Goal: Information Seeking & Learning: Find specific fact

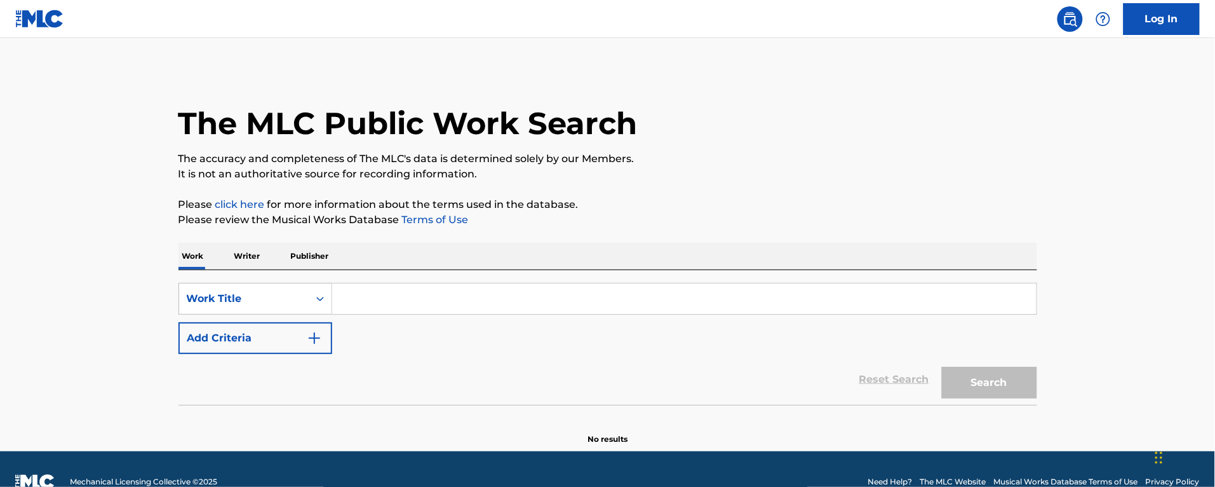
click at [485, 290] on input "Search Form" at bounding box center [684, 298] width 705 height 30
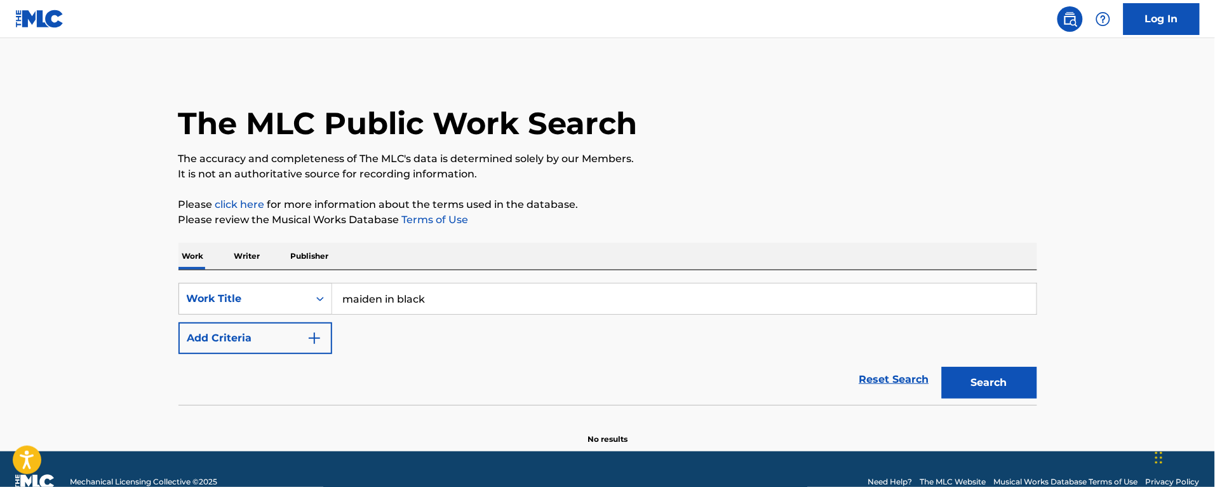
type input "maiden in black"
click at [942, 367] on button "Search" at bounding box center [989, 383] width 95 height 32
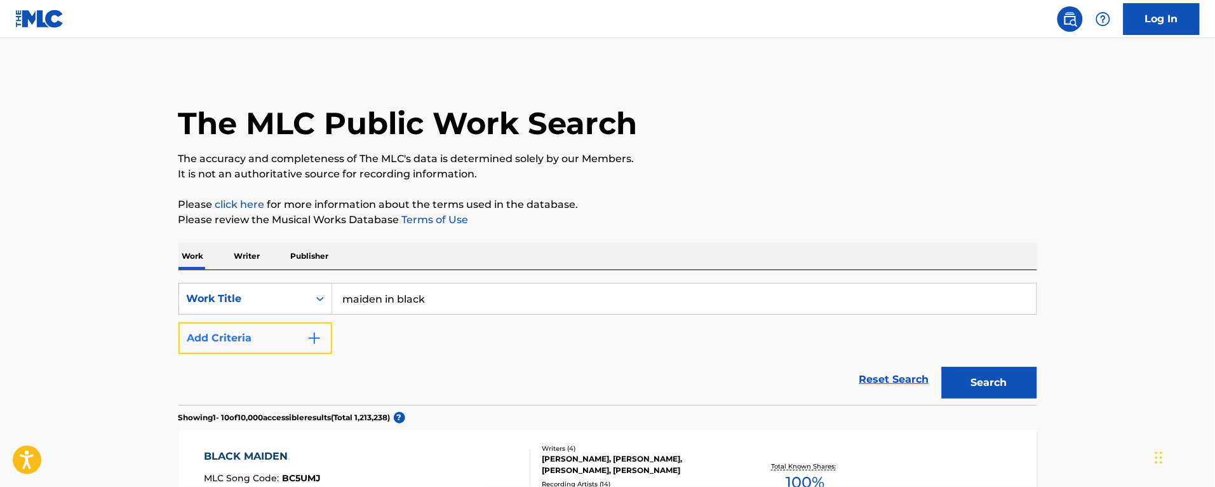
click at [272, 337] on button "Add Criteria" at bounding box center [256, 338] width 154 height 32
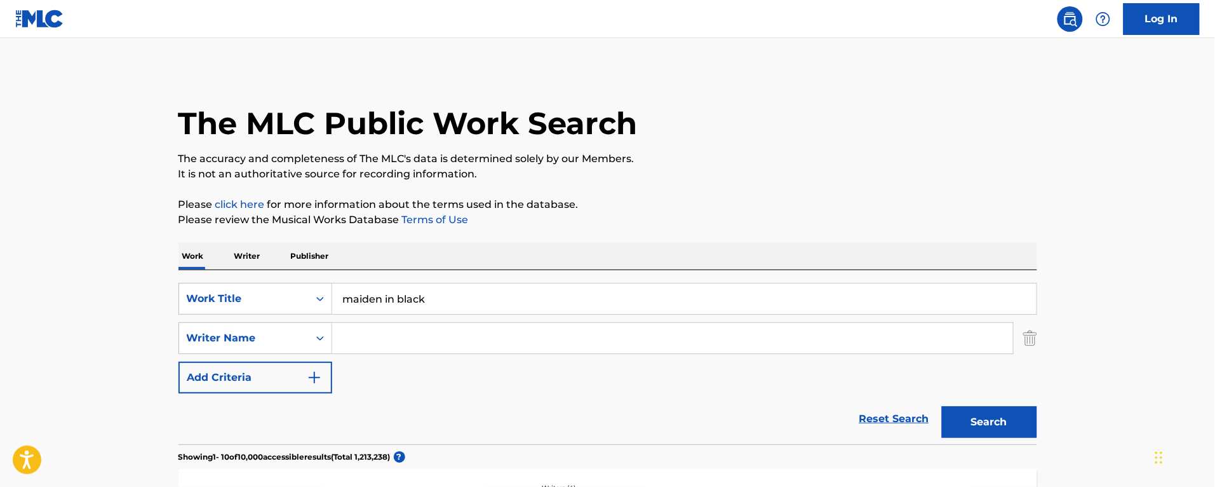
click at [375, 345] on input "Search Form" at bounding box center [672, 338] width 681 height 30
paste input "[PERSON_NAME]"
type input "[PERSON_NAME]"
click at [942, 406] on button "Search" at bounding box center [989, 422] width 95 height 32
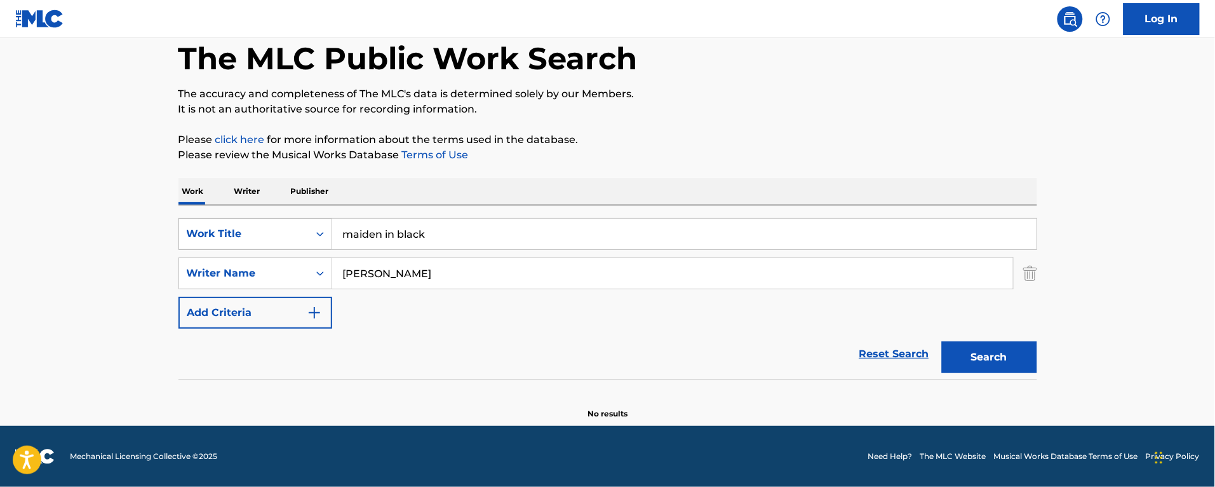
drag, startPoint x: 452, startPoint y: 232, endPoint x: 187, endPoint y: 236, distance: 264.3
click at [187, 236] on div "SearchWithCriteria544eed90-a5a5-46ca-b679-efc61acca487 Work Title maiden in bla…" at bounding box center [608, 234] width 859 height 32
click at [267, 187] on div "Work Writer Publisher" at bounding box center [608, 191] width 859 height 27
drag, startPoint x: 242, startPoint y: 191, endPoint x: 433, endPoint y: 262, distance: 203.4
click at [243, 191] on p "Writer" at bounding box center [248, 191] width 34 height 27
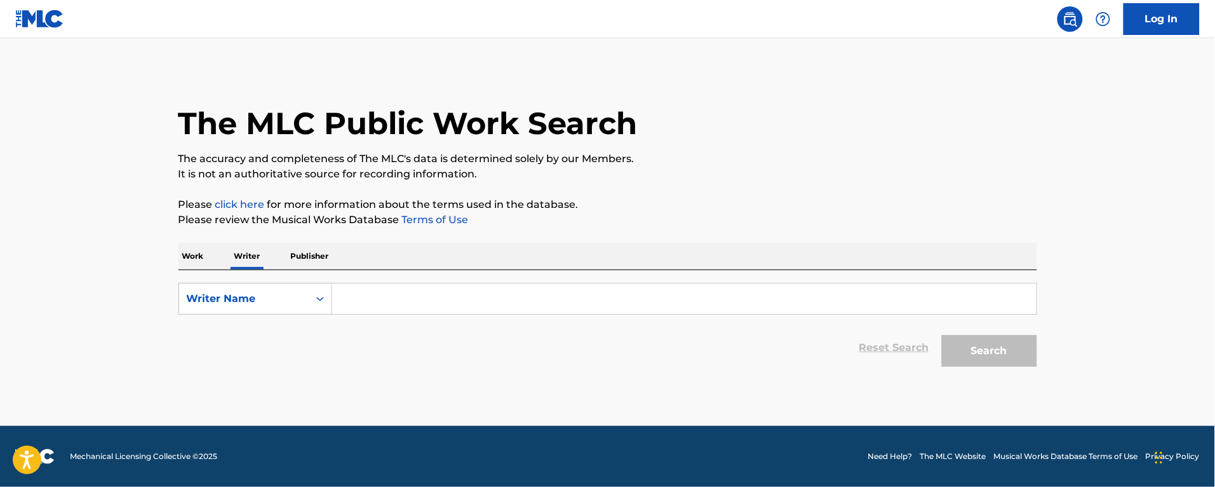
click at [405, 300] on input "Search Form" at bounding box center [684, 298] width 705 height 30
paste input "[PERSON_NAME]"
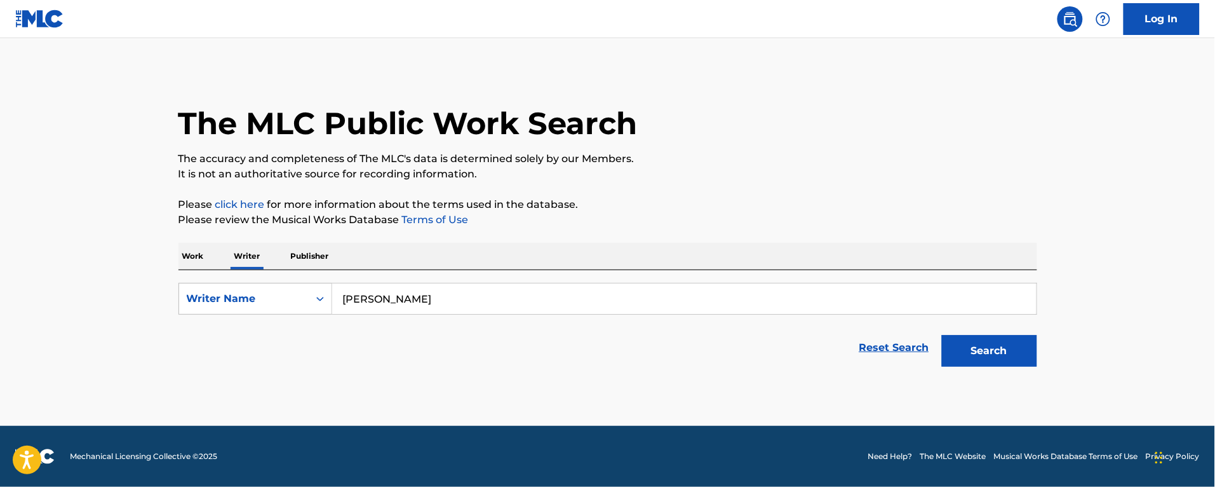
type input "[PERSON_NAME]"
click at [942, 335] on button "Search" at bounding box center [989, 351] width 95 height 32
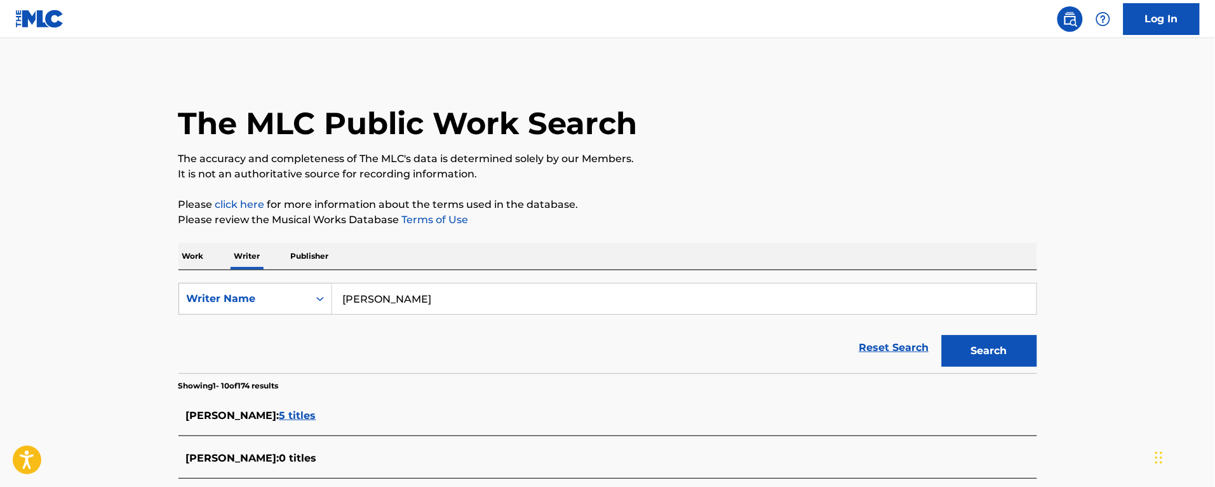
scroll to position [159, 0]
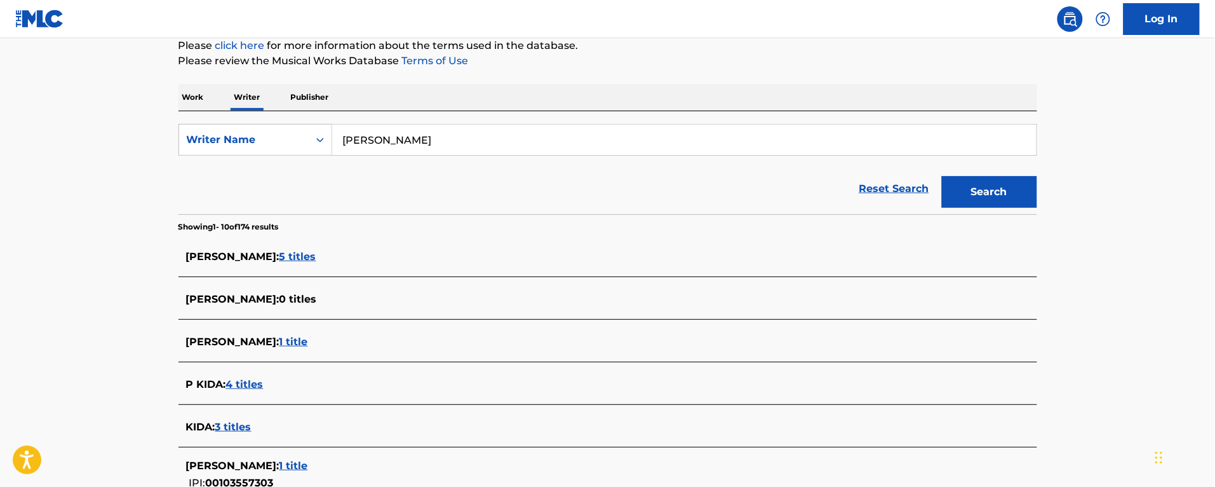
click at [309, 256] on span "5 titles" at bounding box center [298, 256] width 37 height 12
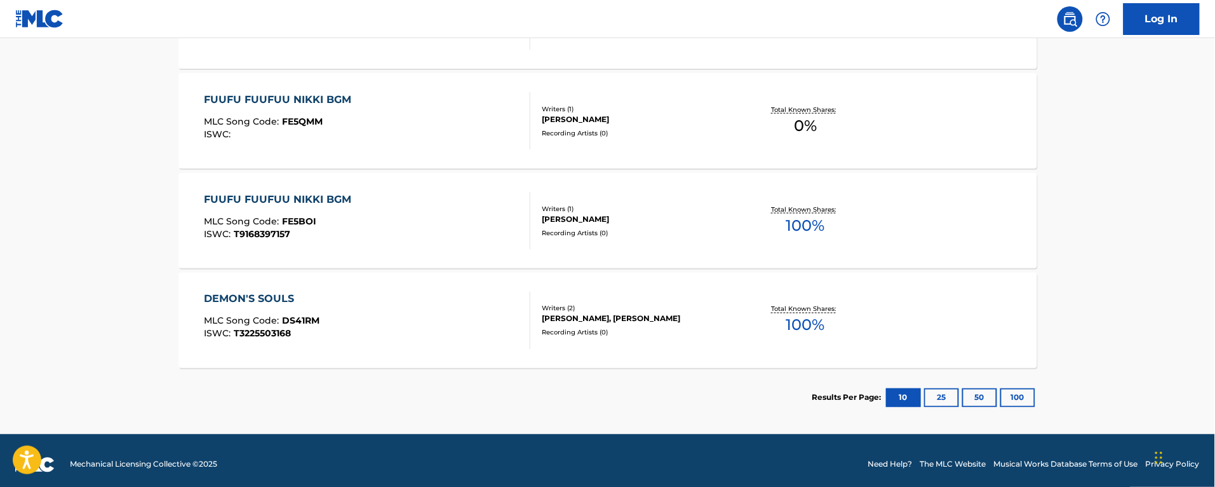
scroll to position [564, 0]
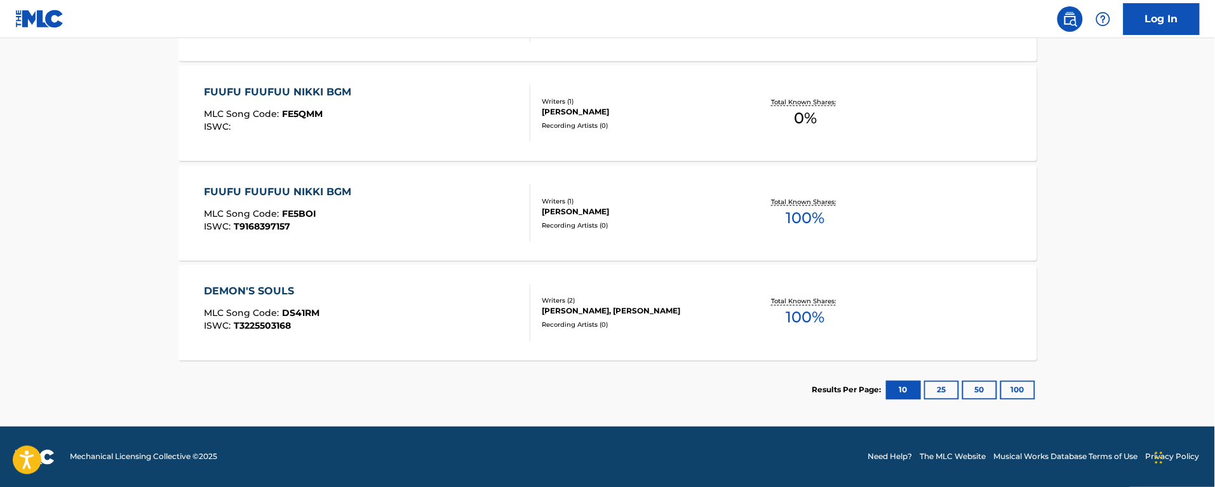
click at [389, 316] on div "DEMON'S SOULS MLC Song Code : DS41RM ISWC : T3225503168" at bounding box center [367, 312] width 327 height 57
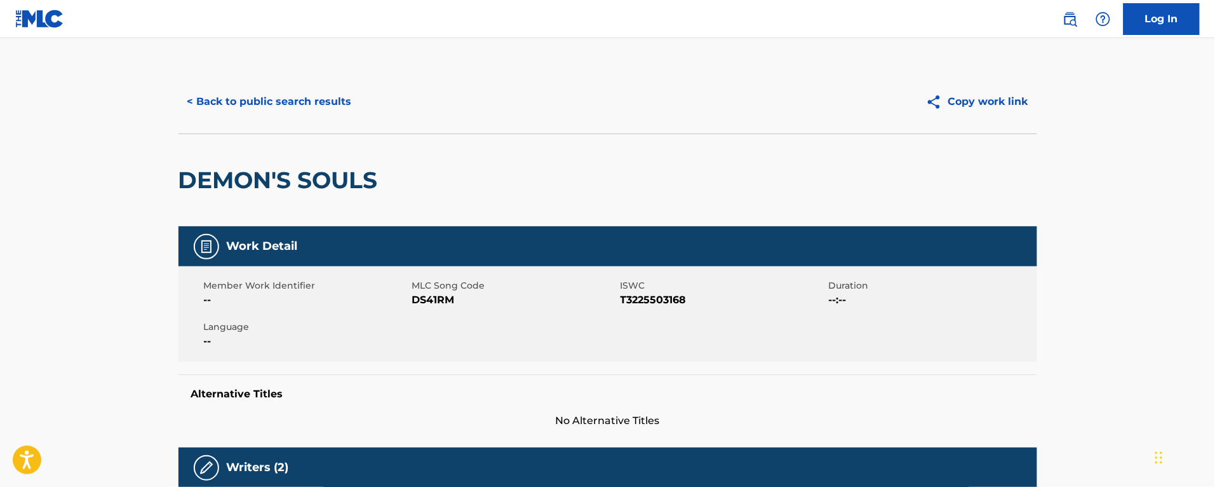
click at [426, 297] on span "DS41RM" at bounding box center [514, 299] width 205 height 15
click at [277, 108] on button "< Back to public search results" at bounding box center [270, 102] width 182 height 32
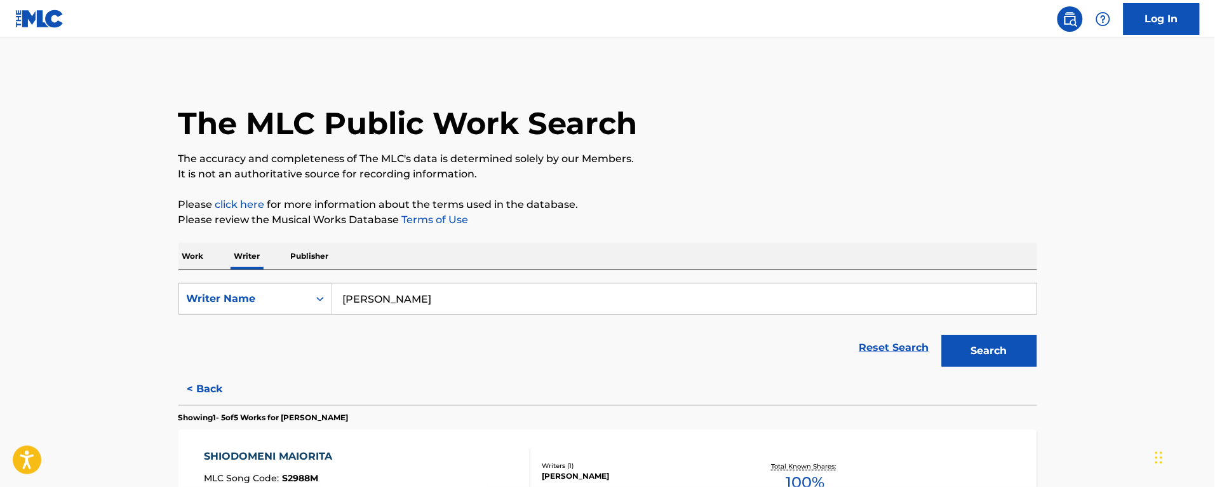
click at [220, 281] on div "SearchWithCriteriaceaa3c74-e27f-40e1-9516-91fffc732a03 Writer Name [PERSON_NAME…" at bounding box center [608, 321] width 859 height 103
paste input "[PERSON_NAME]"
type input "[PERSON_NAME]"
click at [942, 335] on button "Search" at bounding box center [989, 351] width 95 height 32
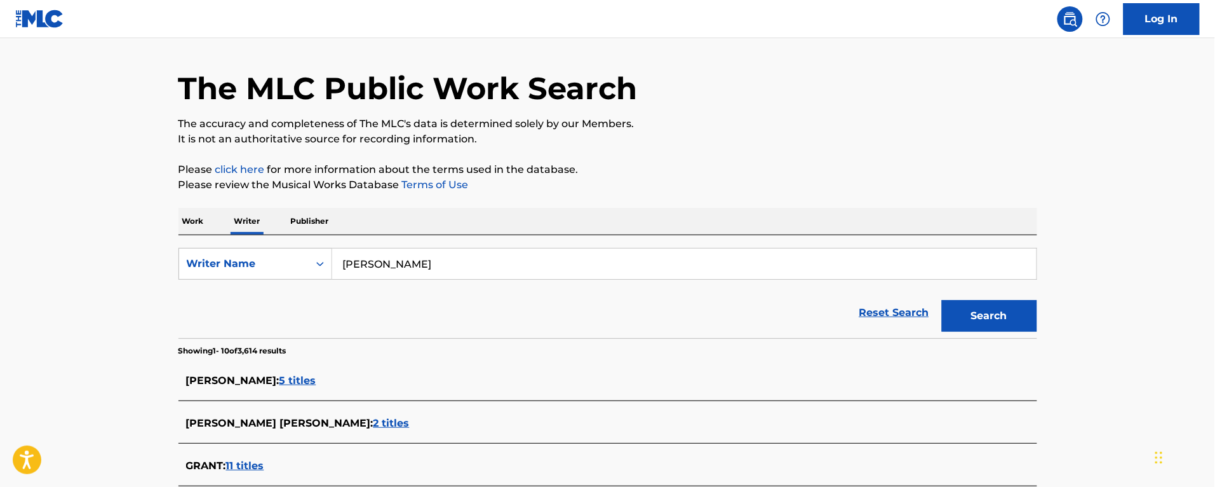
scroll to position [194, 0]
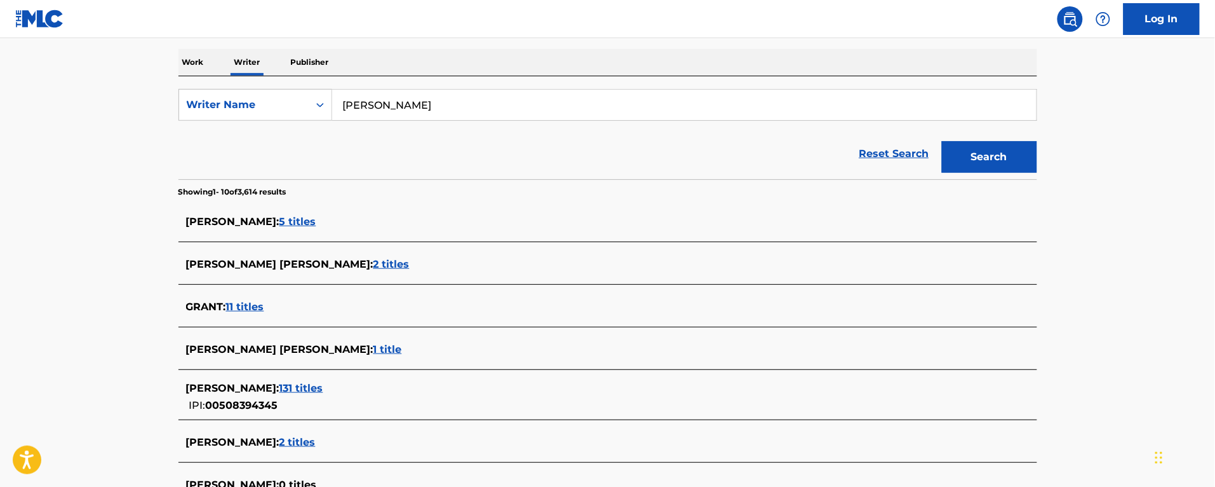
click at [307, 224] on span "5 titles" at bounding box center [298, 221] width 37 height 12
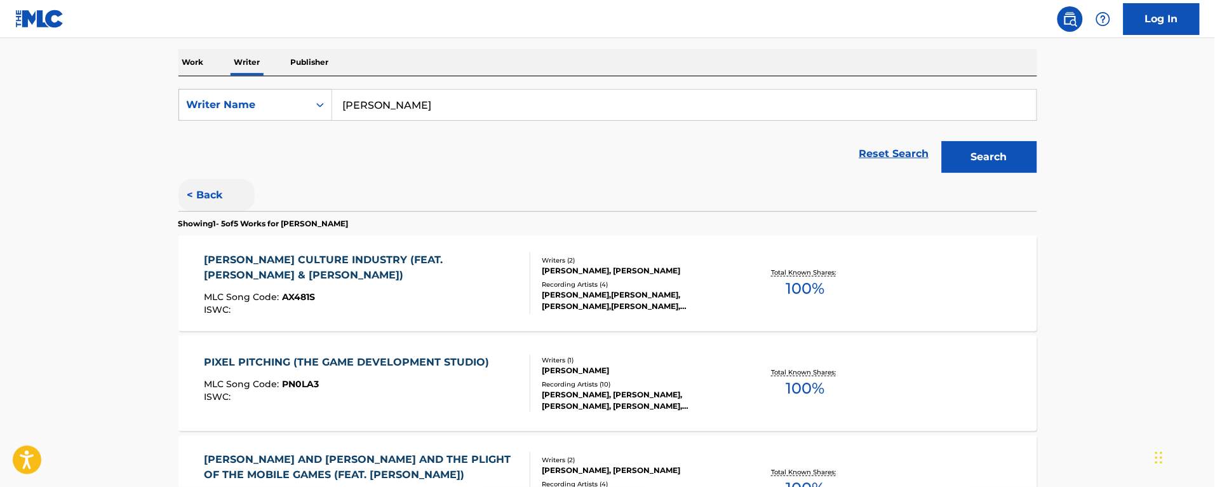
click at [203, 189] on button "< Back" at bounding box center [217, 195] width 76 height 32
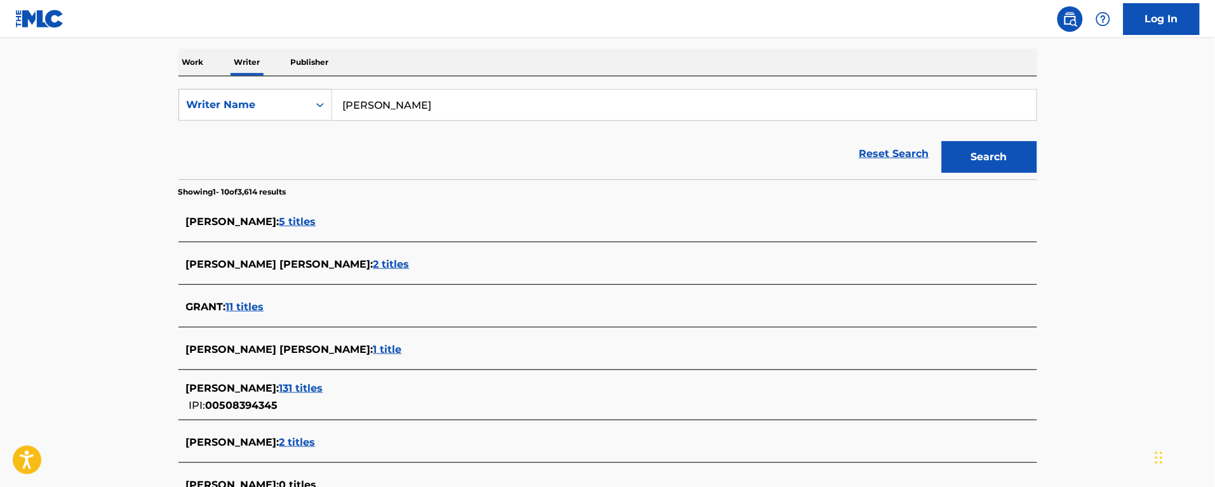
click at [323, 392] on span "131 titles" at bounding box center [302, 388] width 44 height 12
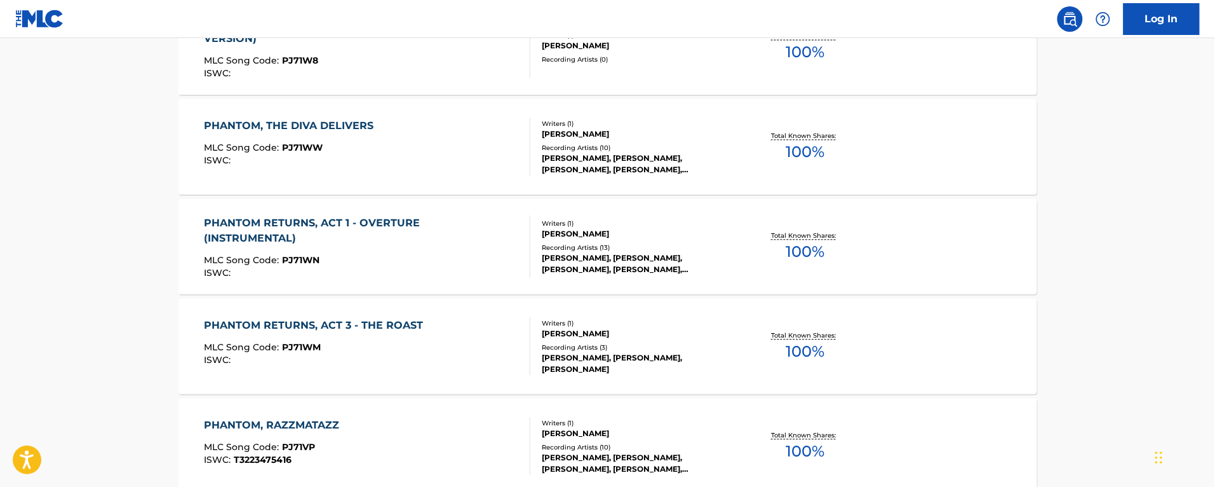
scroll to position [1069, 0]
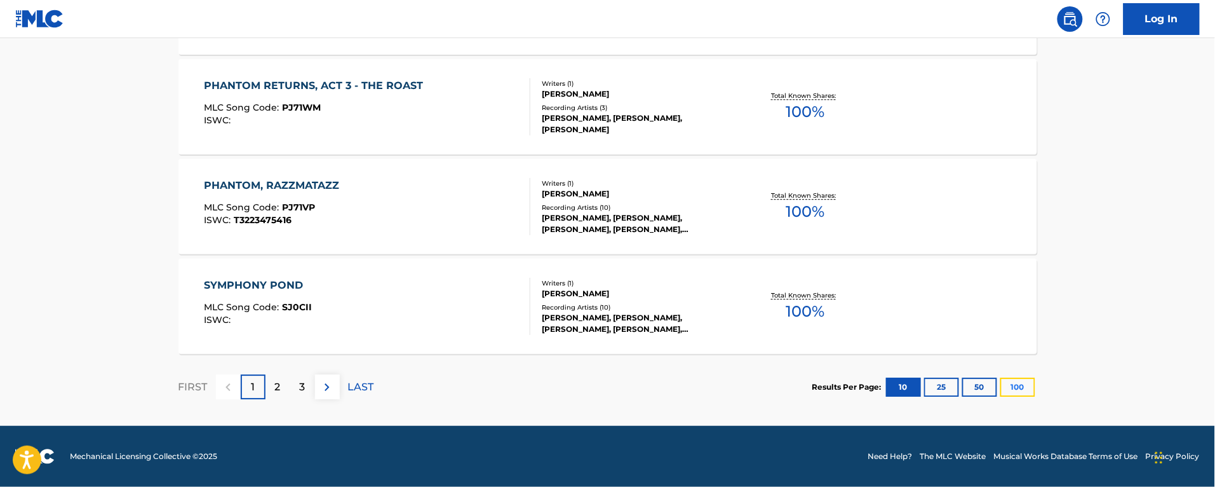
click at [1009, 392] on button "100" at bounding box center [1018, 386] width 35 height 19
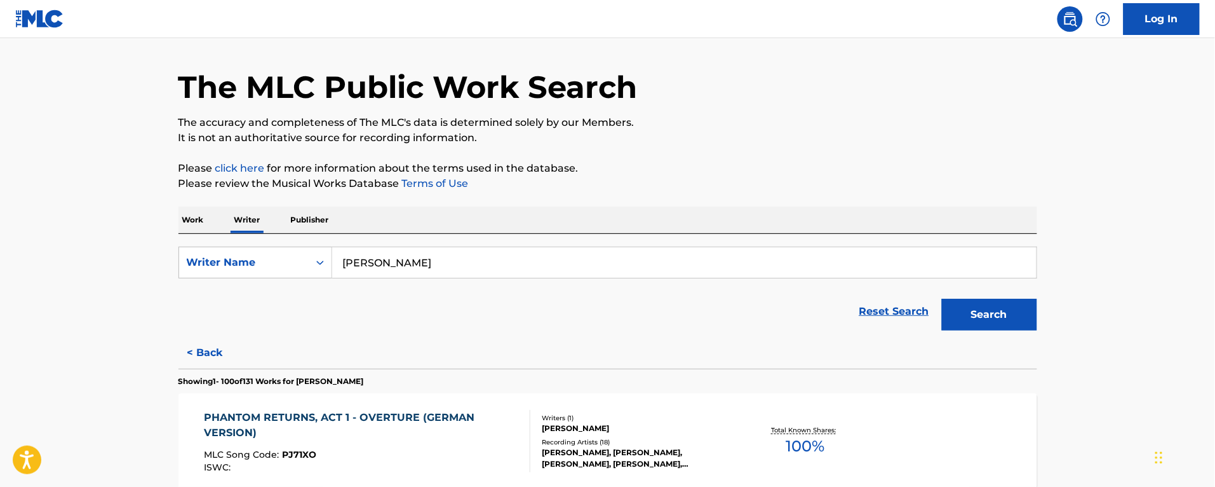
scroll to position [0, 0]
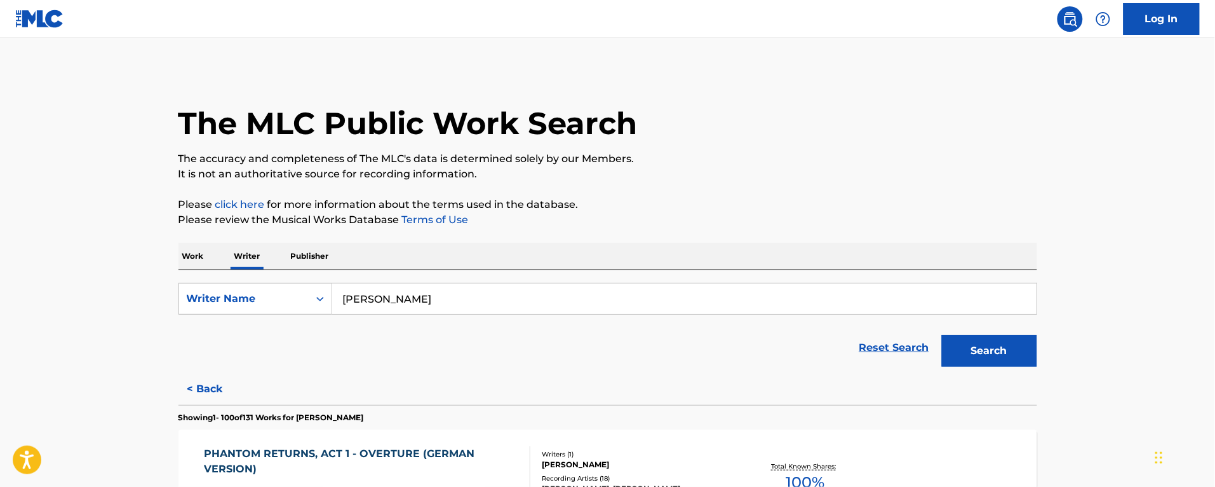
click at [187, 262] on p "Work" at bounding box center [193, 256] width 29 height 27
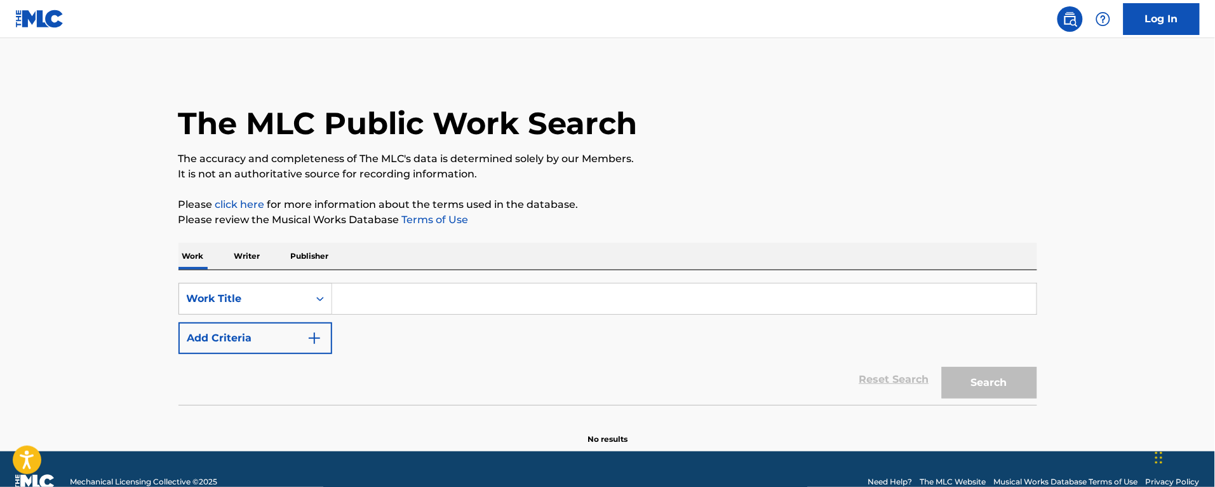
click at [335, 297] on input "Search Form" at bounding box center [684, 298] width 705 height 30
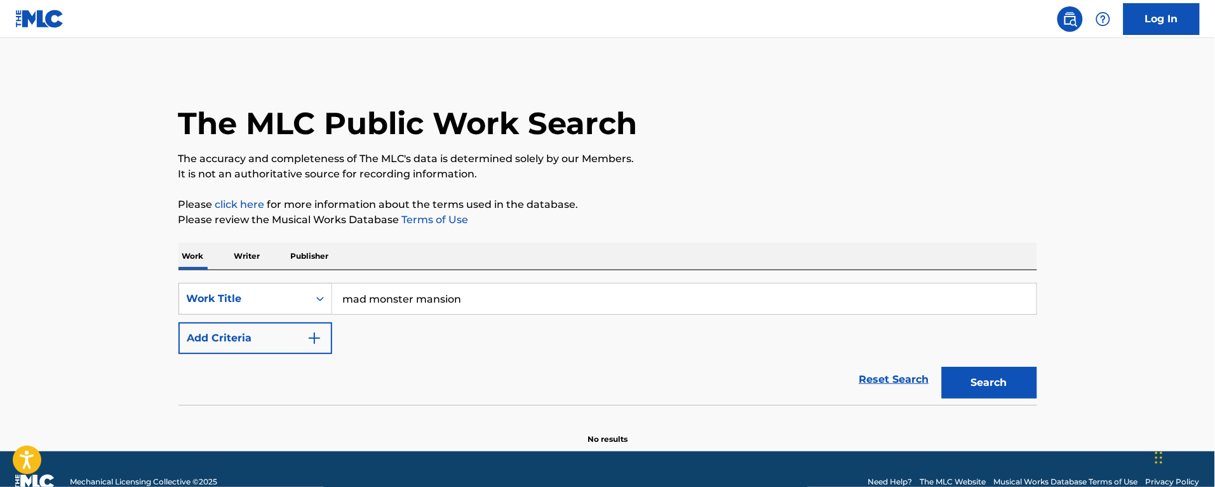
type input "mad monster mansion"
click at [942, 367] on button "Search" at bounding box center [989, 383] width 95 height 32
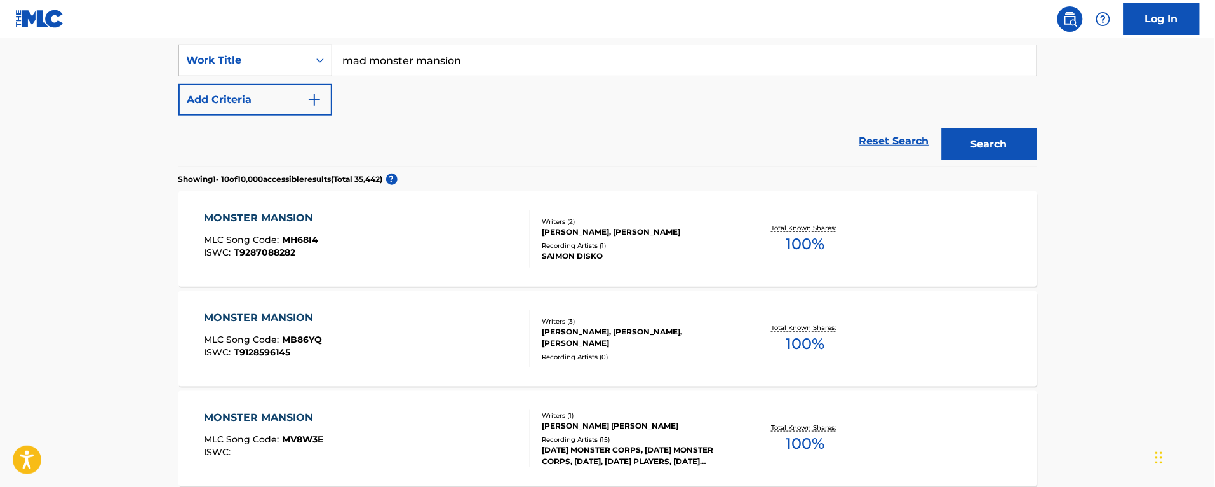
scroll to position [79, 0]
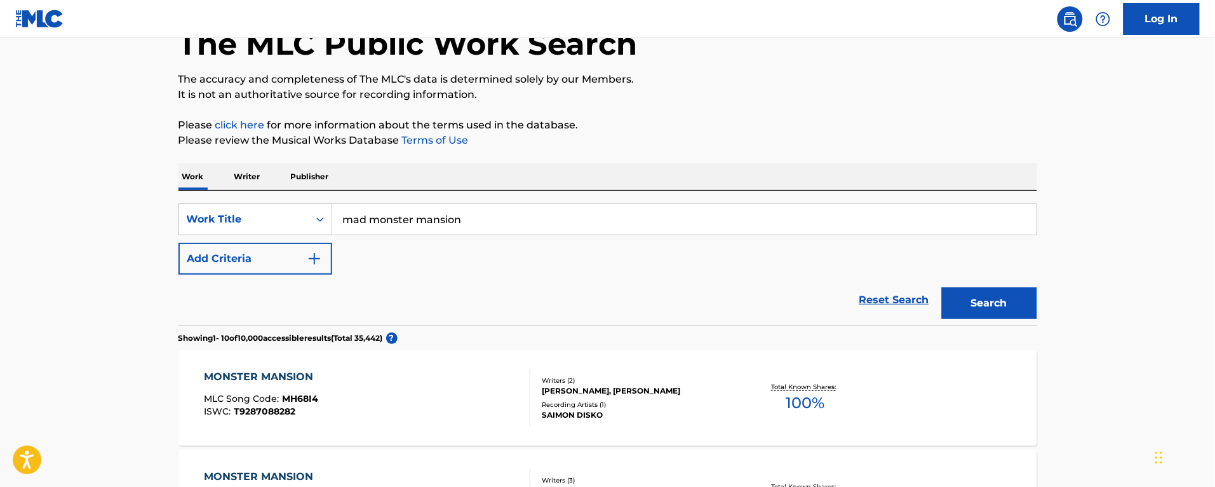
click at [248, 180] on p "Writer" at bounding box center [248, 176] width 34 height 27
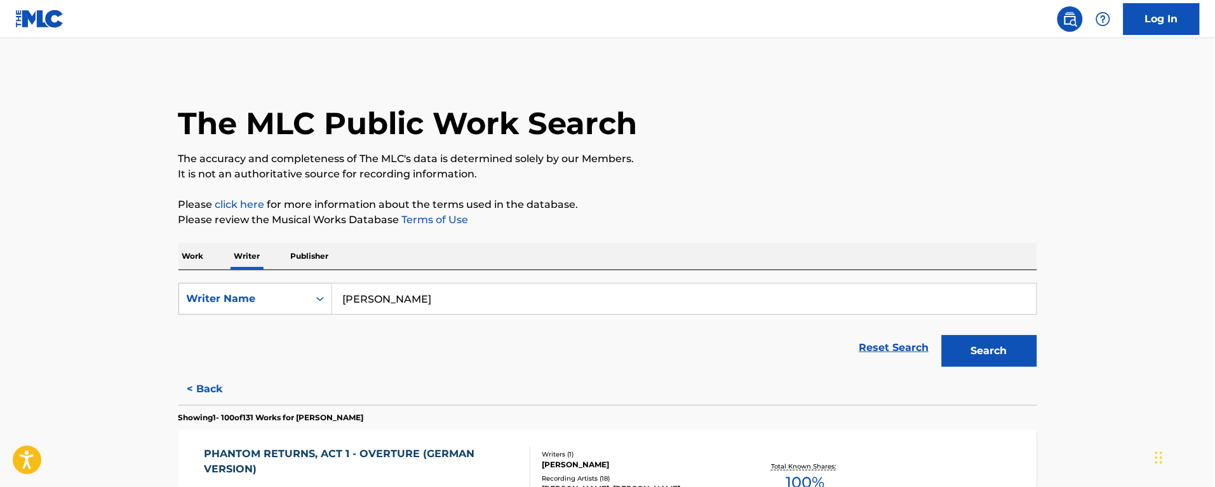
scroll to position [159, 0]
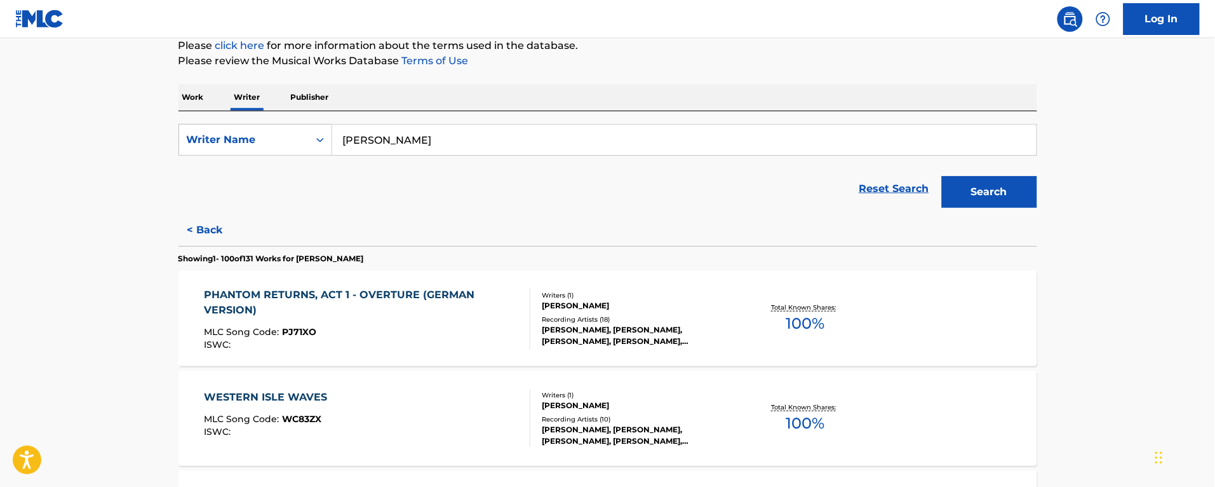
click at [483, 312] on div "PHANTOM RETURNS, ACT 1 - OVERTURE (GERMAN VERSION)" at bounding box center [362, 302] width 316 height 30
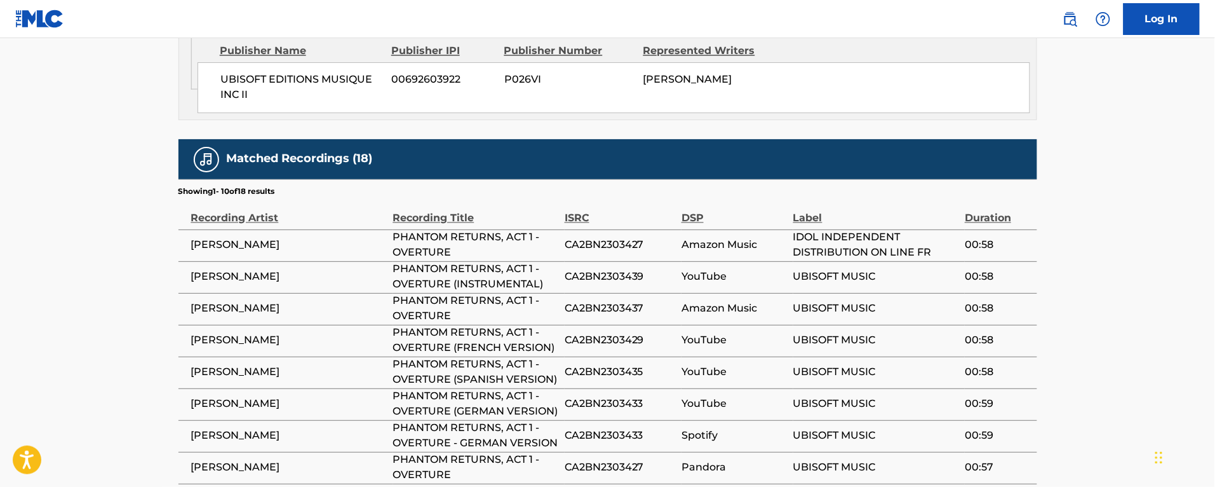
scroll to position [556, 0]
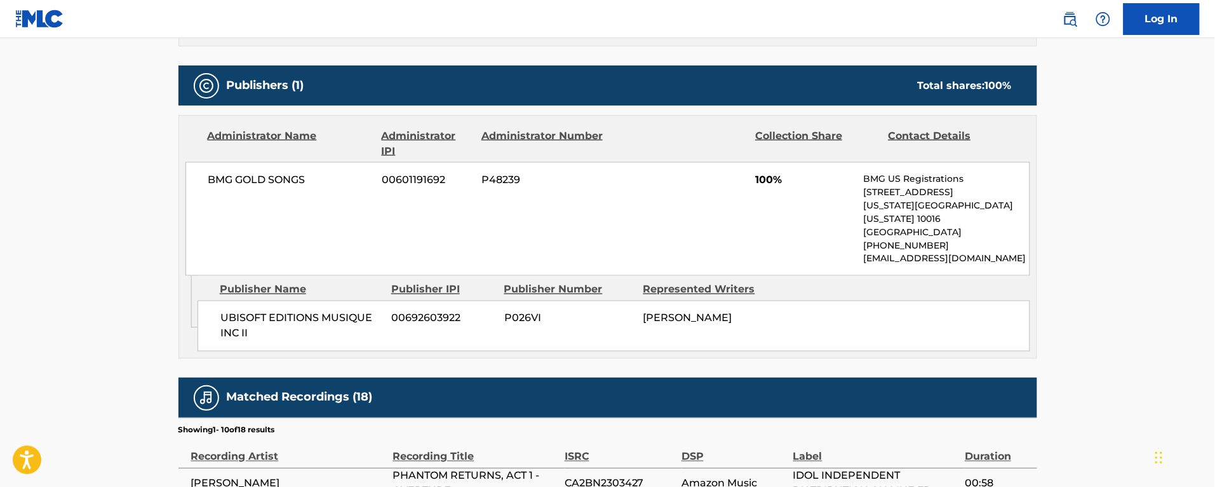
click at [525, 311] on span "P026VI" at bounding box center [569, 318] width 130 height 15
copy span "P026VI"
click at [497, 183] on span "P48239" at bounding box center [543, 179] width 123 height 15
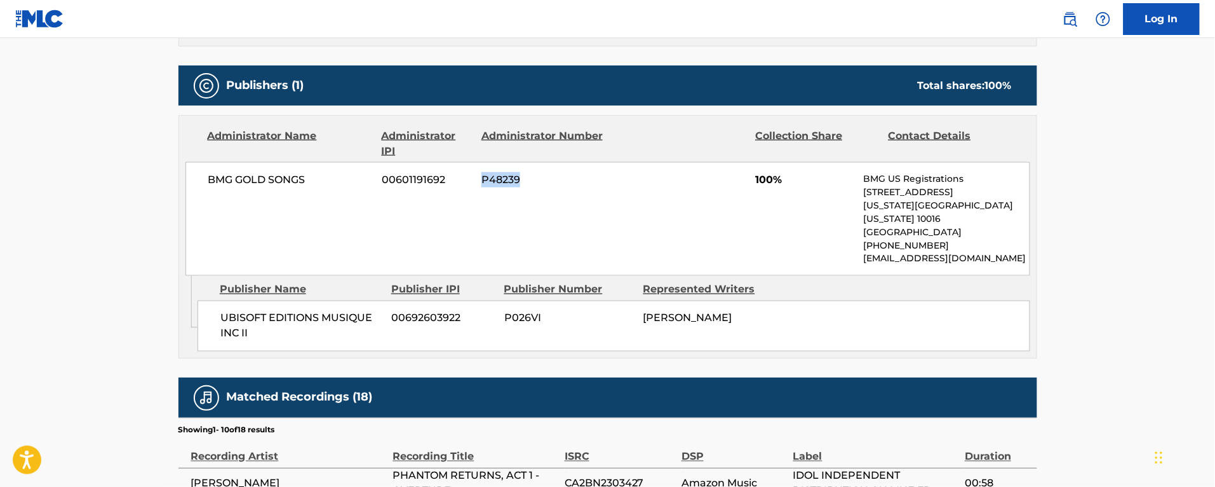
copy span "P48239"
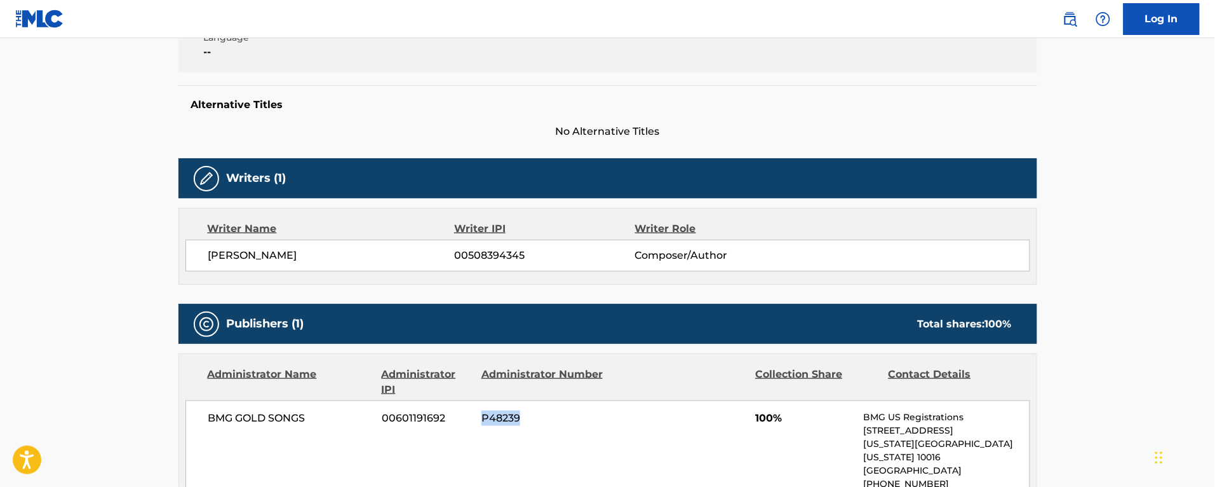
scroll to position [0, 0]
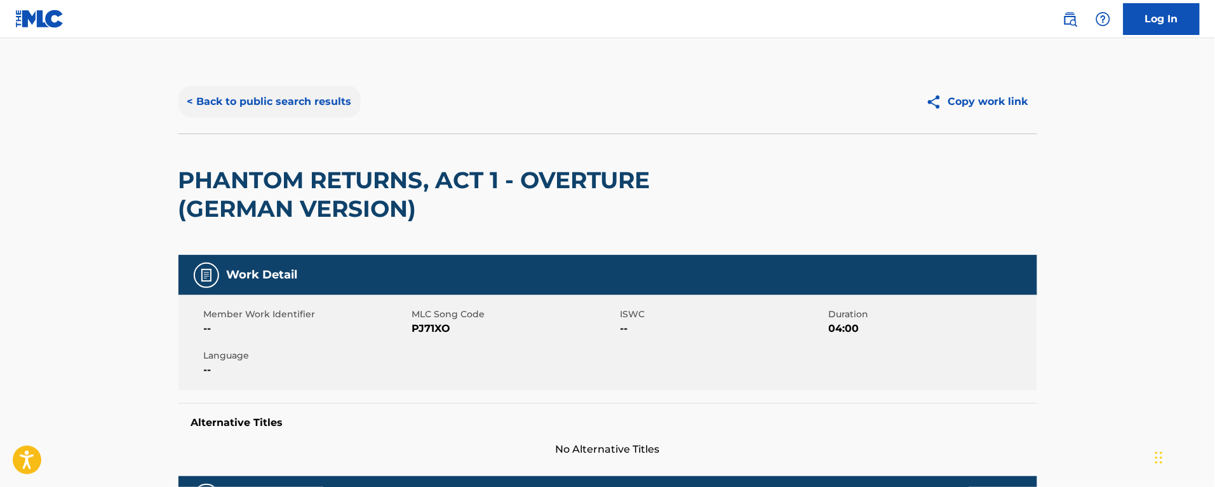
click at [227, 103] on button "< Back to public search results" at bounding box center [270, 102] width 182 height 32
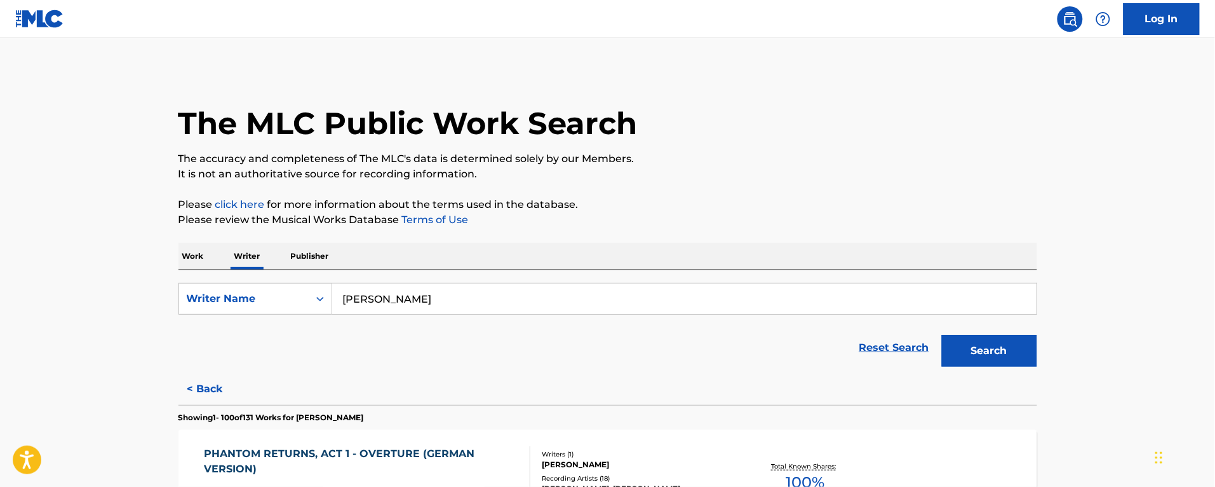
click at [203, 256] on p "Work" at bounding box center [193, 256] width 29 height 27
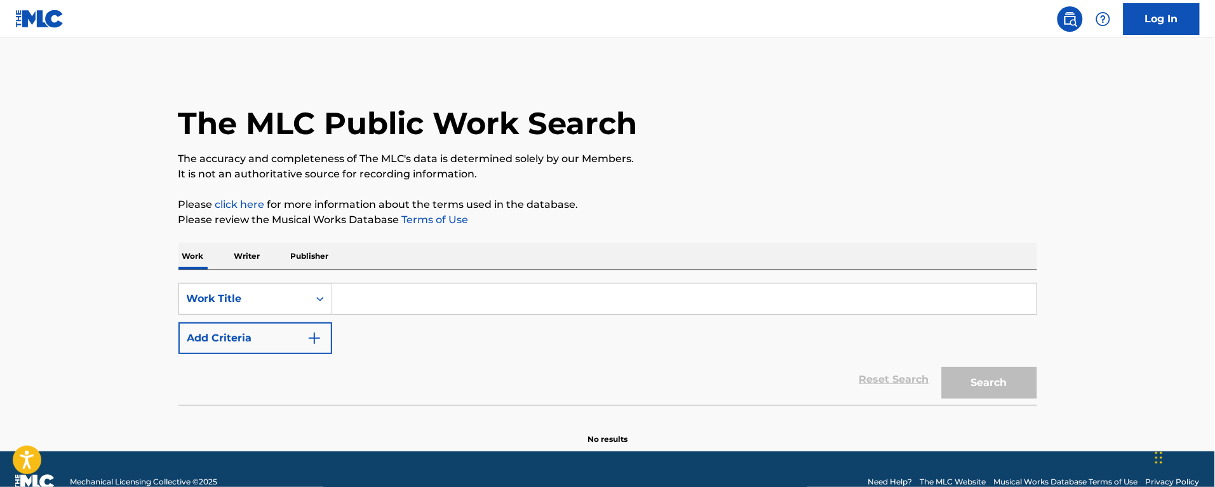
click at [395, 294] on input "Search Form" at bounding box center [684, 298] width 705 height 30
click at [942, 367] on button "Search" at bounding box center [989, 383] width 95 height 32
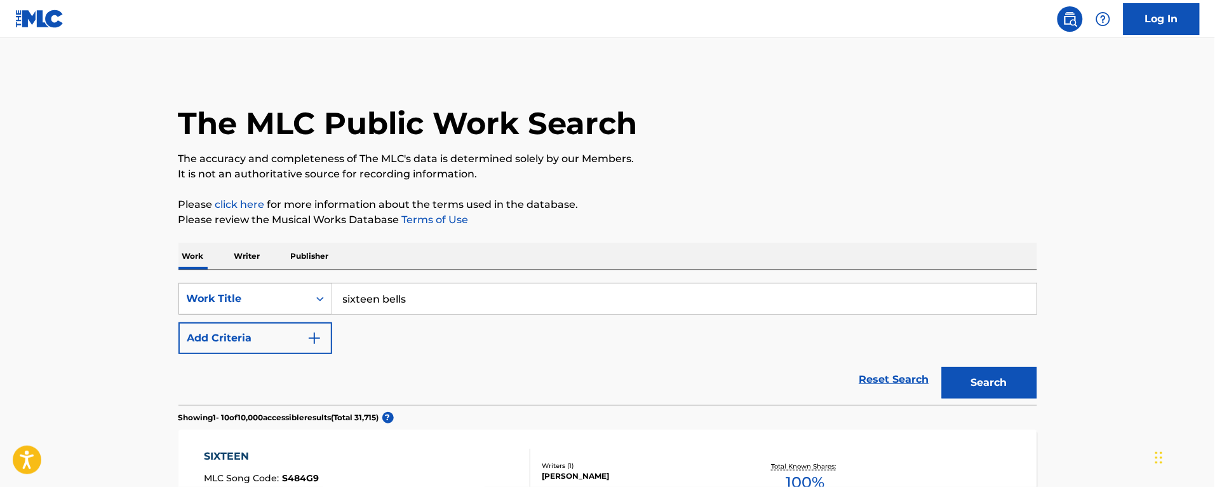
drag, startPoint x: 386, startPoint y: 294, endPoint x: 260, endPoint y: 305, distance: 125.7
click at [260, 305] on div "SearchWithCriteria544eed90-a5a5-46ca-b679-efc61acca487 Work Title sixteen bells" at bounding box center [608, 299] width 859 height 32
type input "16 bells"
click at [942, 367] on button "Search" at bounding box center [989, 383] width 95 height 32
click at [240, 322] on button "Add Criteria" at bounding box center [256, 338] width 154 height 32
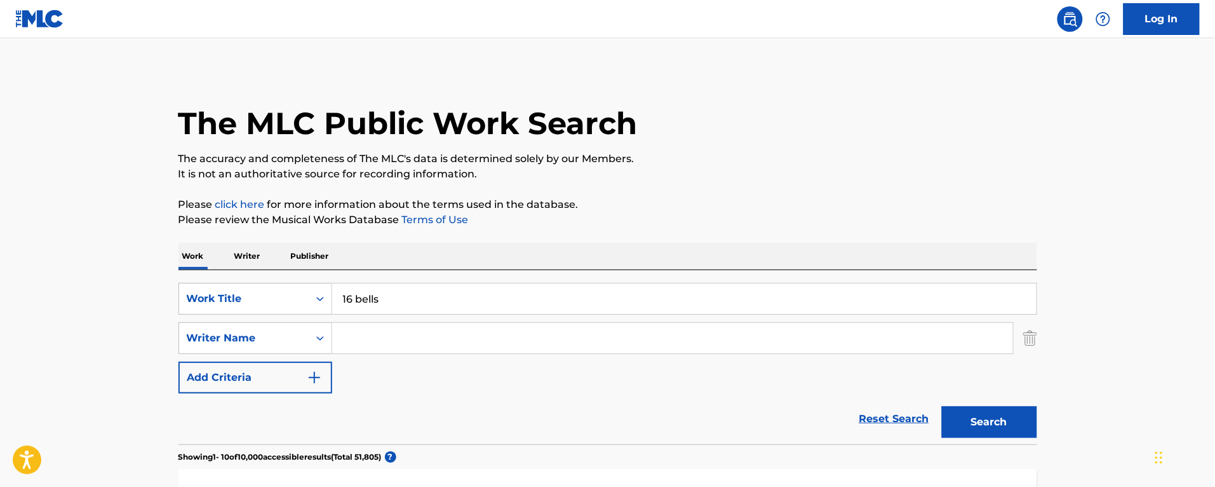
click at [342, 340] on input "Search Form" at bounding box center [672, 338] width 681 height 30
paste input "[PERSON_NAME]"
type input "[PERSON_NAME]"
click at [942, 406] on button "Search" at bounding box center [989, 422] width 95 height 32
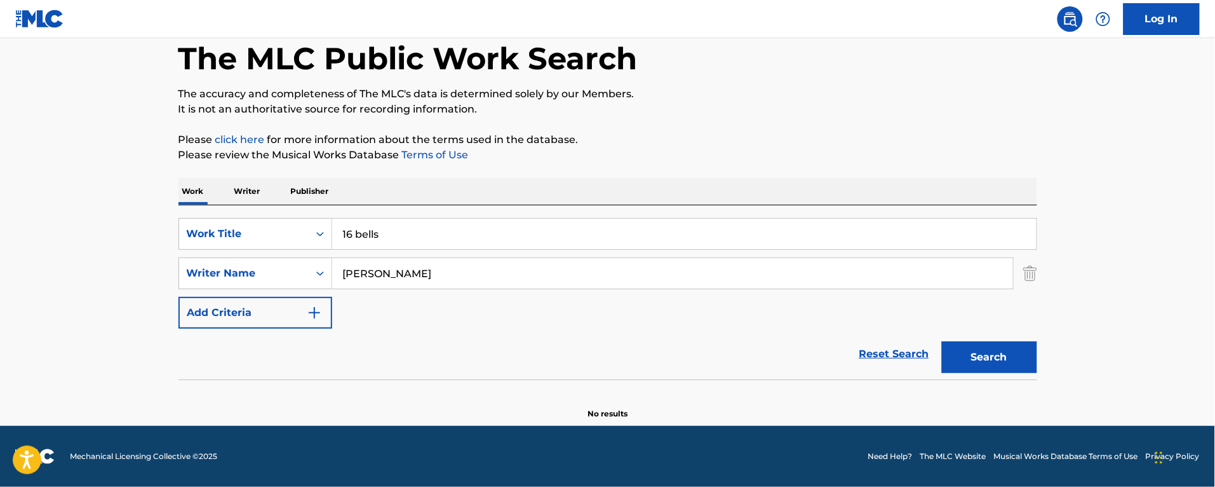
click at [249, 192] on p "Writer" at bounding box center [248, 191] width 34 height 27
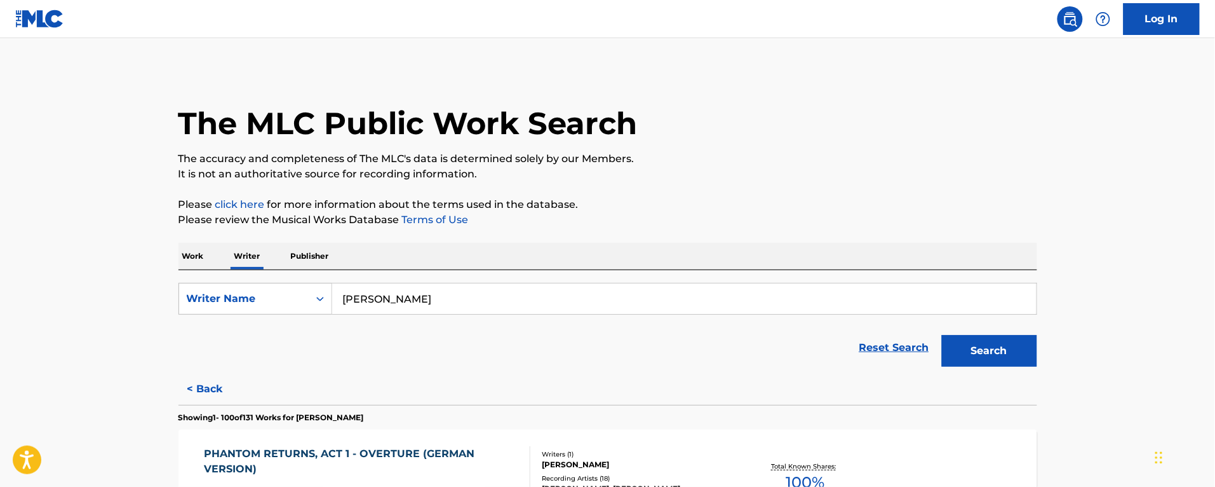
drag, startPoint x: 429, startPoint y: 290, endPoint x: 90, endPoint y: 278, distance: 340.1
paste input "[PERSON_NAME]"
type input "[PERSON_NAME]"
click at [942, 335] on button "Search" at bounding box center [989, 351] width 95 height 32
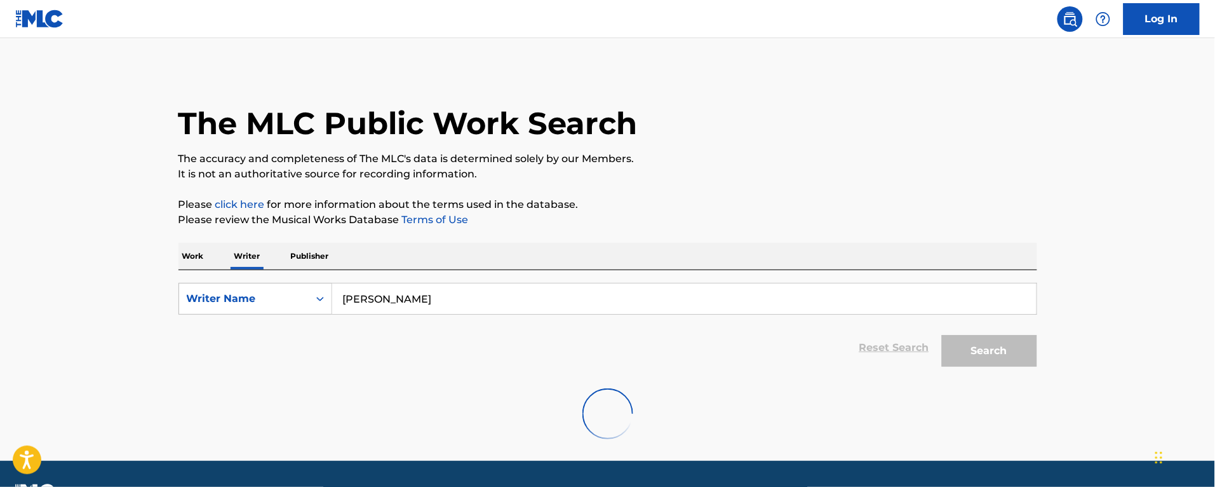
scroll to position [35, 0]
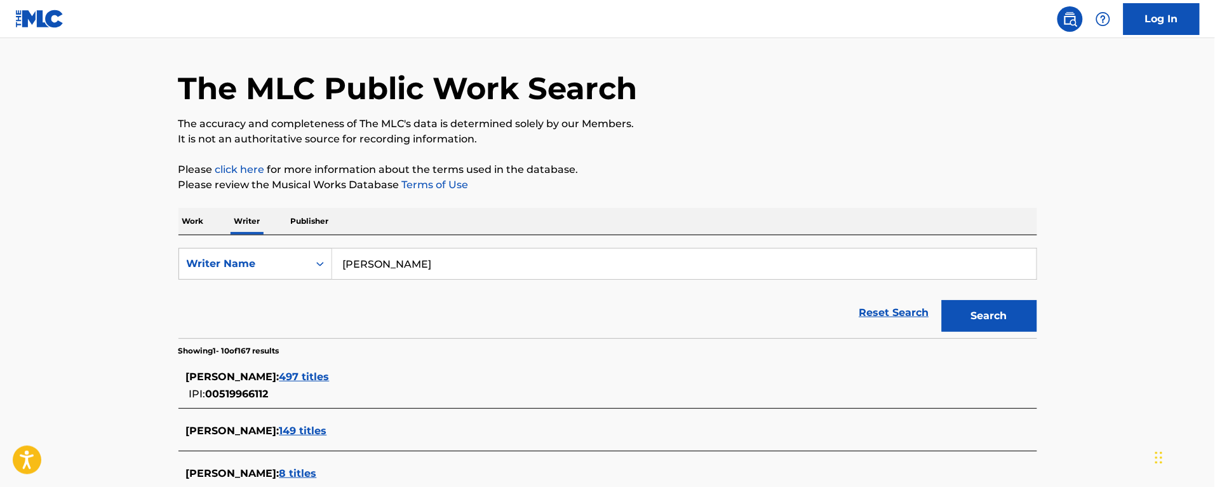
click at [328, 379] on span "497 titles" at bounding box center [305, 376] width 50 height 12
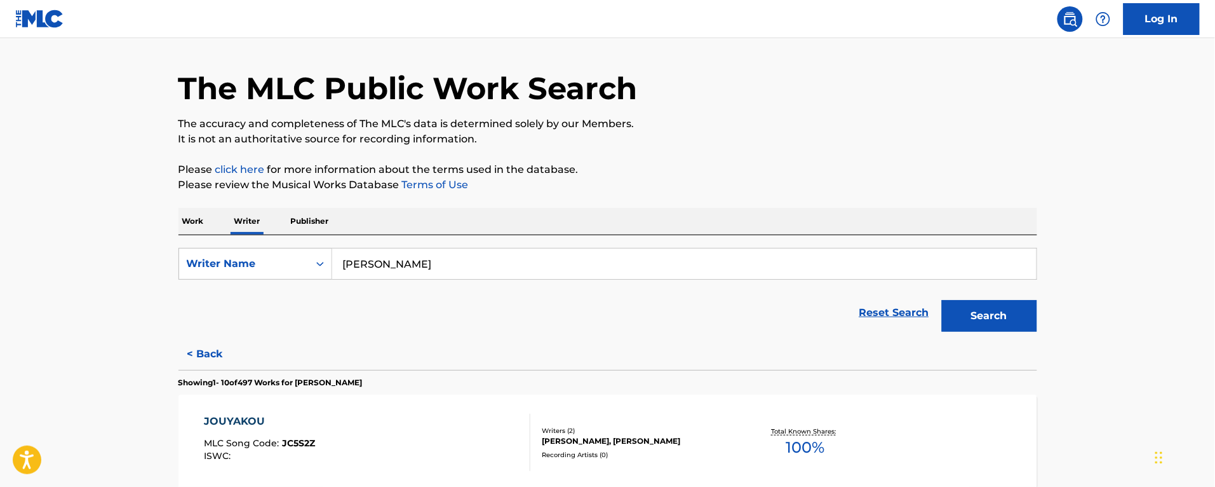
click at [471, 424] on div "JOUYAKOU MLC Song Code : JC5S2Z ISWC :" at bounding box center [367, 442] width 327 height 57
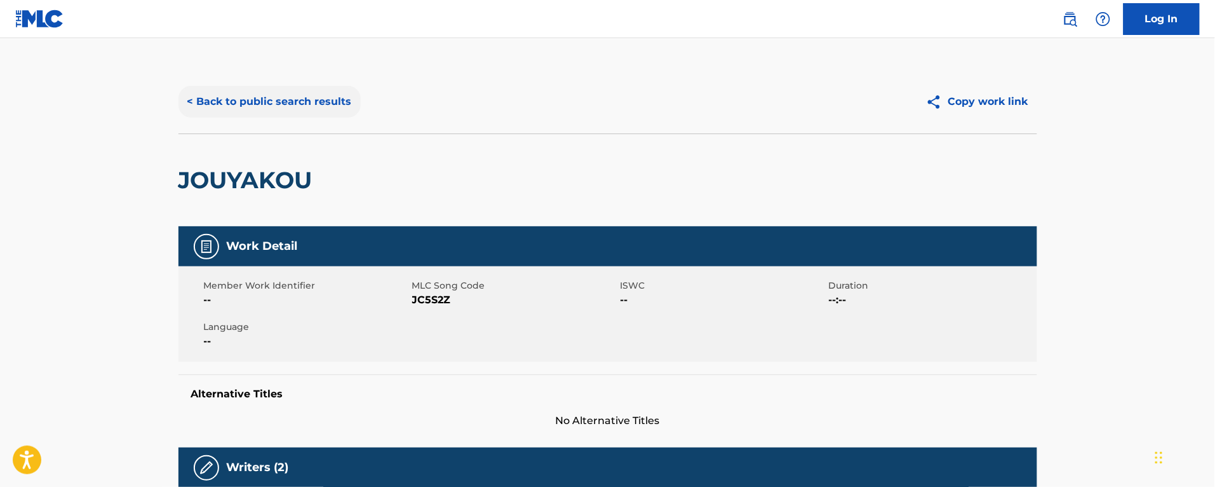
click at [305, 97] on button "< Back to public search results" at bounding box center [270, 102] width 182 height 32
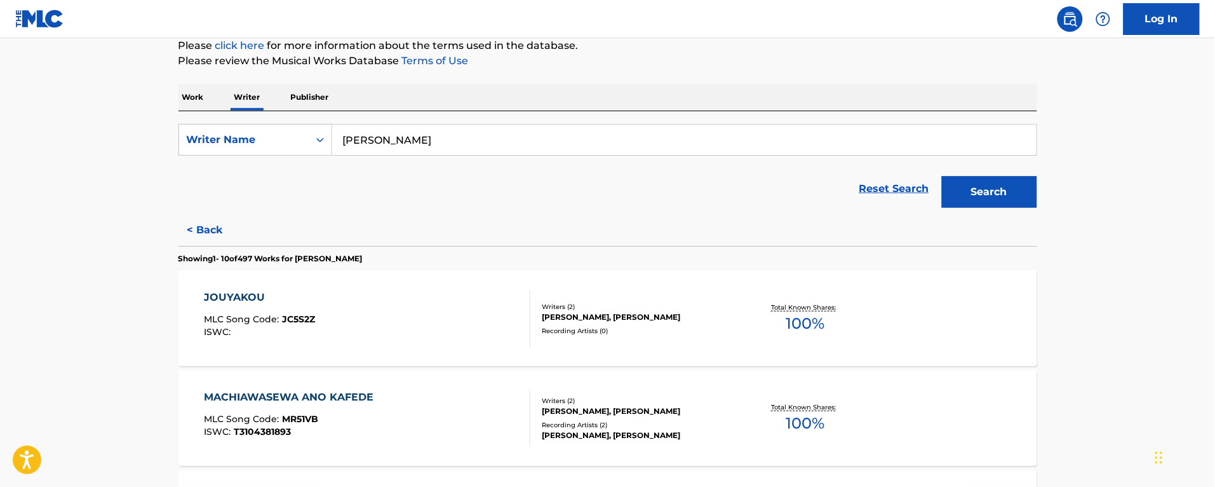
scroll to position [1069, 0]
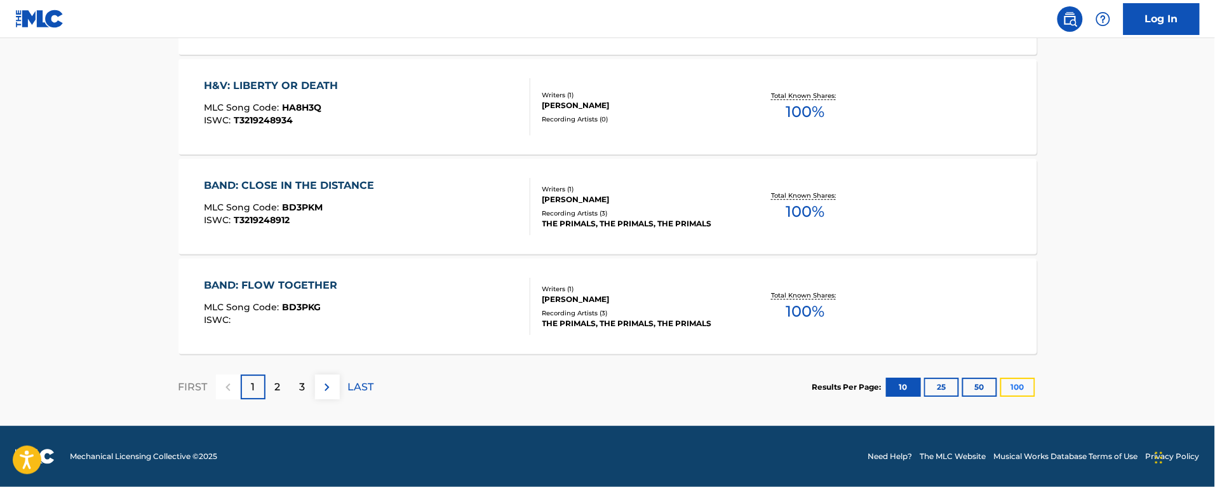
click at [1009, 383] on button "100" at bounding box center [1018, 386] width 35 height 19
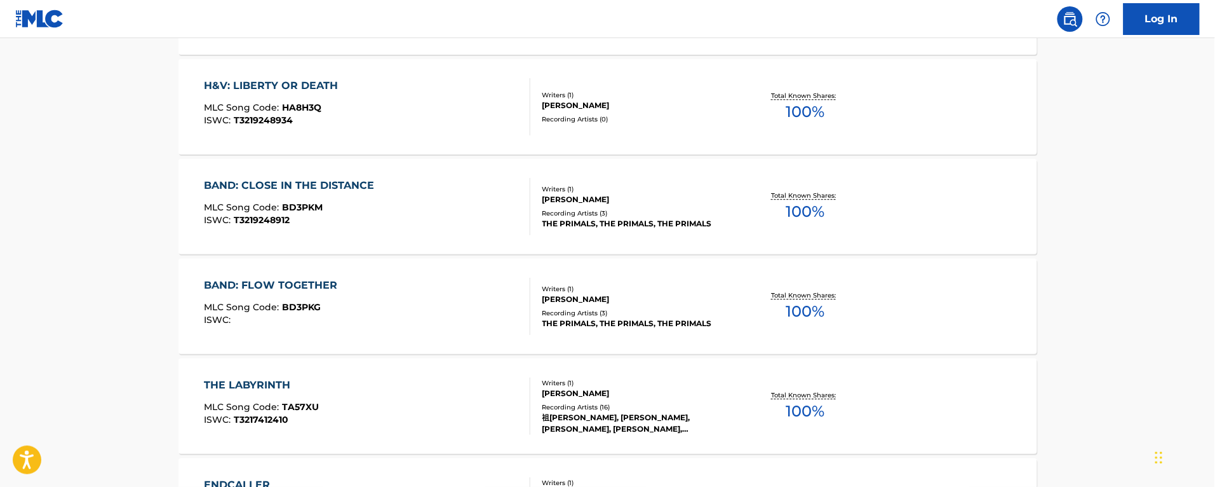
scroll to position [4744, 0]
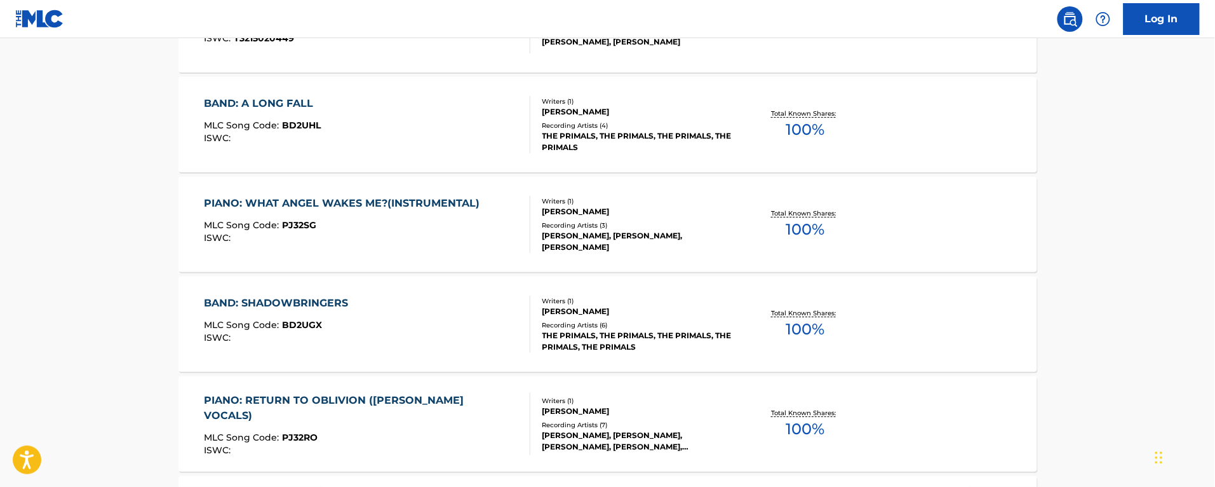
scroll to position [10045, 0]
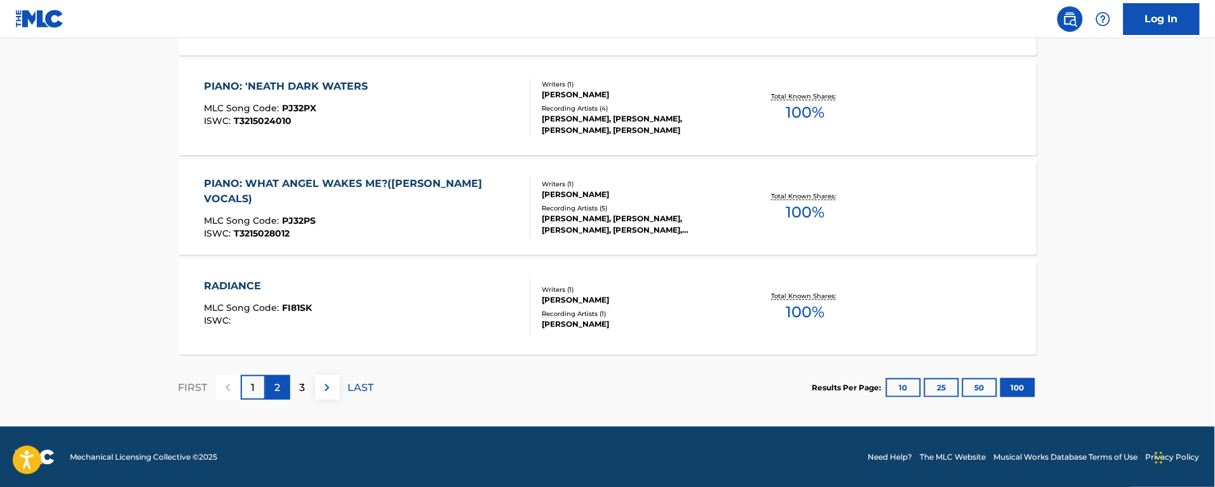
click at [270, 382] on div "2" at bounding box center [278, 387] width 25 height 25
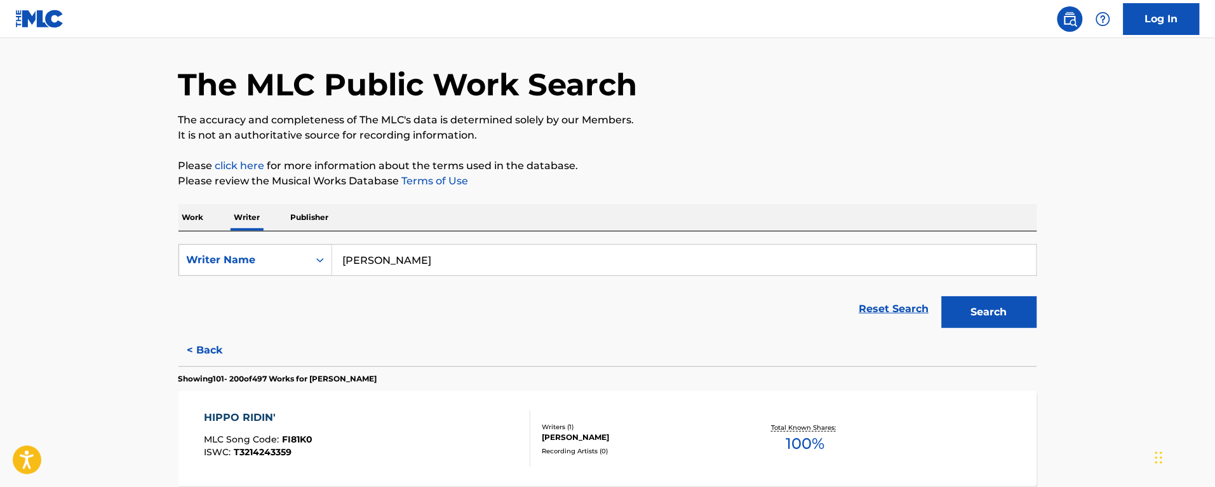
scroll to position [0, 0]
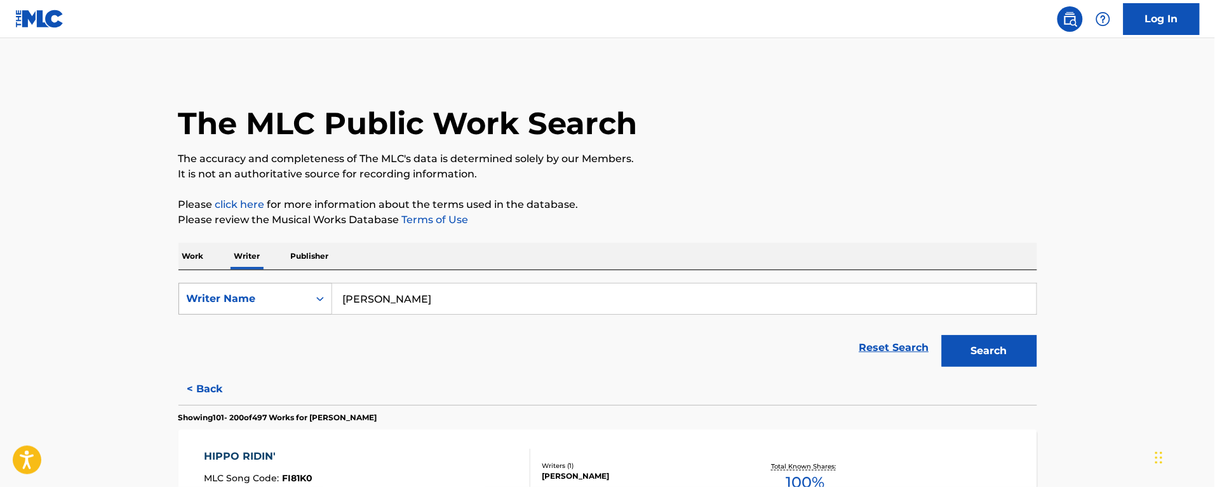
click at [219, 294] on div "SearchWithCriteriaceaa3c74-e27f-40e1-9516-91fffc732a03 Writer Name [PERSON_NAME]" at bounding box center [608, 299] width 859 height 32
type input "[PERSON_NAME]"
click at [942, 335] on button "Search" at bounding box center [989, 351] width 95 height 32
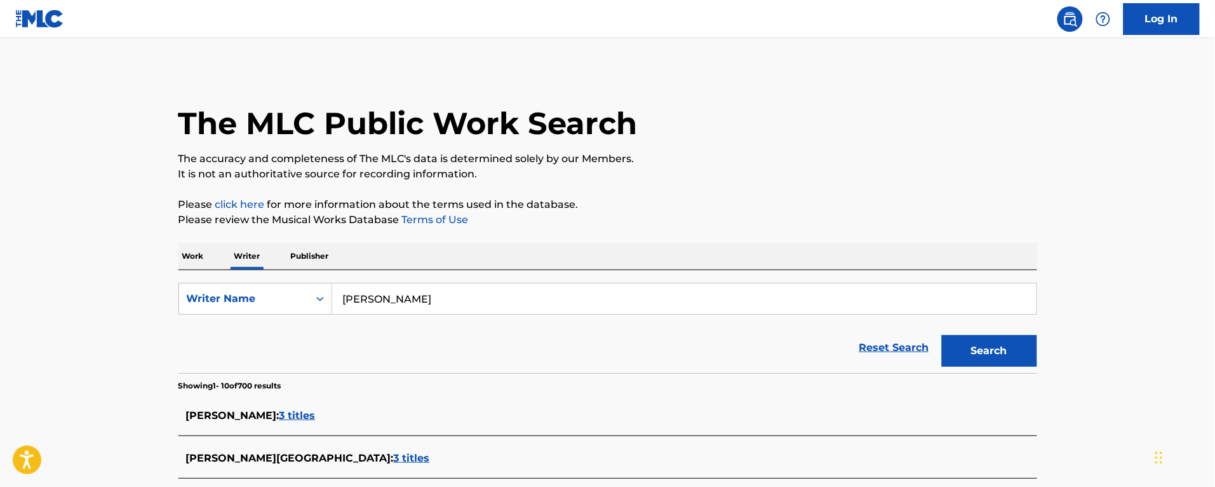
click at [205, 258] on p "Work" at bounding box center [193, 256] width 29 height 27
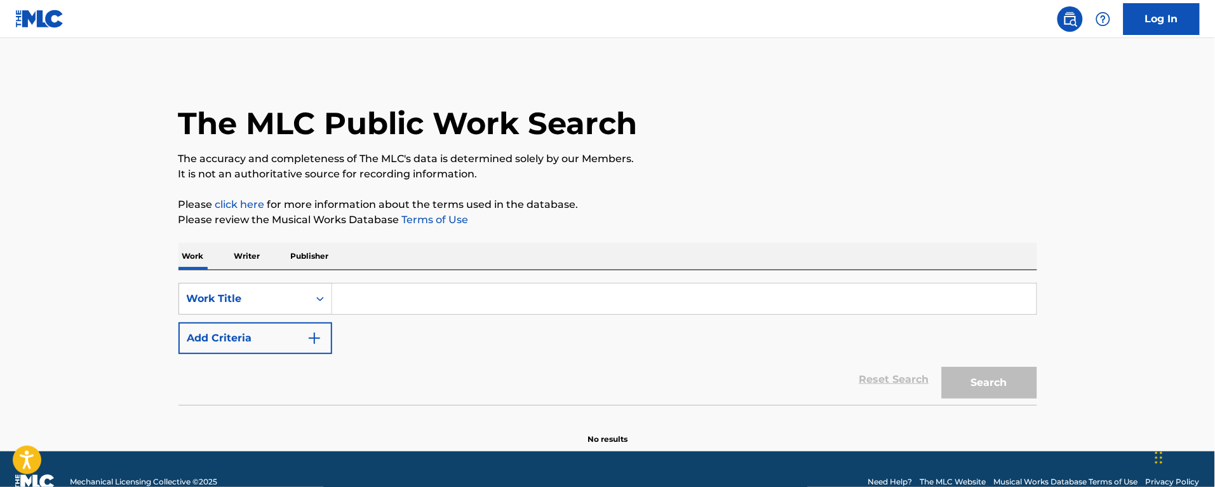
click at [208, 246] on div "Work Writer Publisher" at bounding box center [608, 256] width 859 height 27
click at [367, 302] on input "Search Form" at bounding box center [684, 298] width 705 height 30
paste input "Reminiscenc"
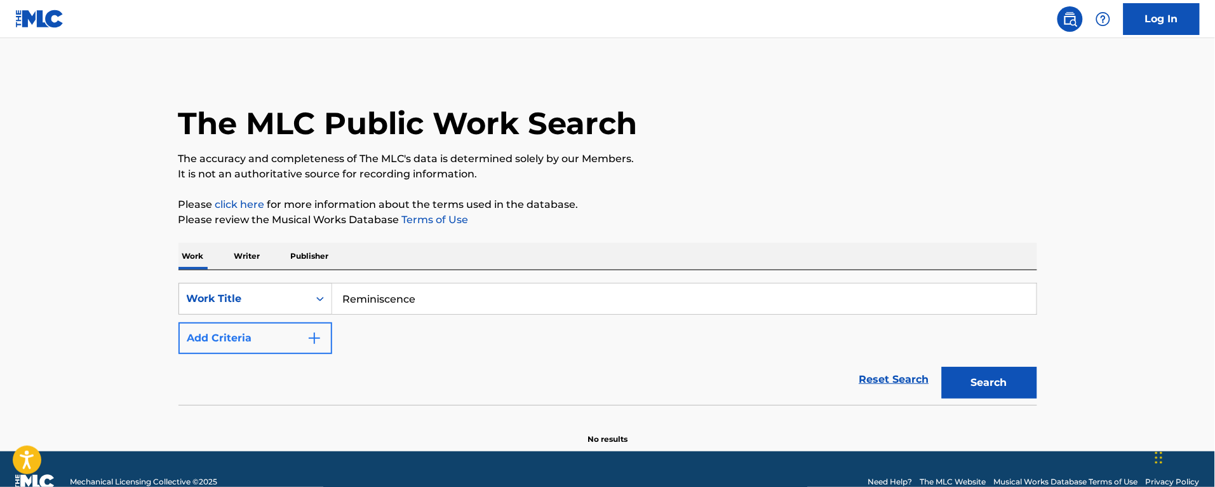
type input "Reminiscence"
click at [291, 344] on button "Add Criteria" at bounding box center [256, 338] width 154 height 32
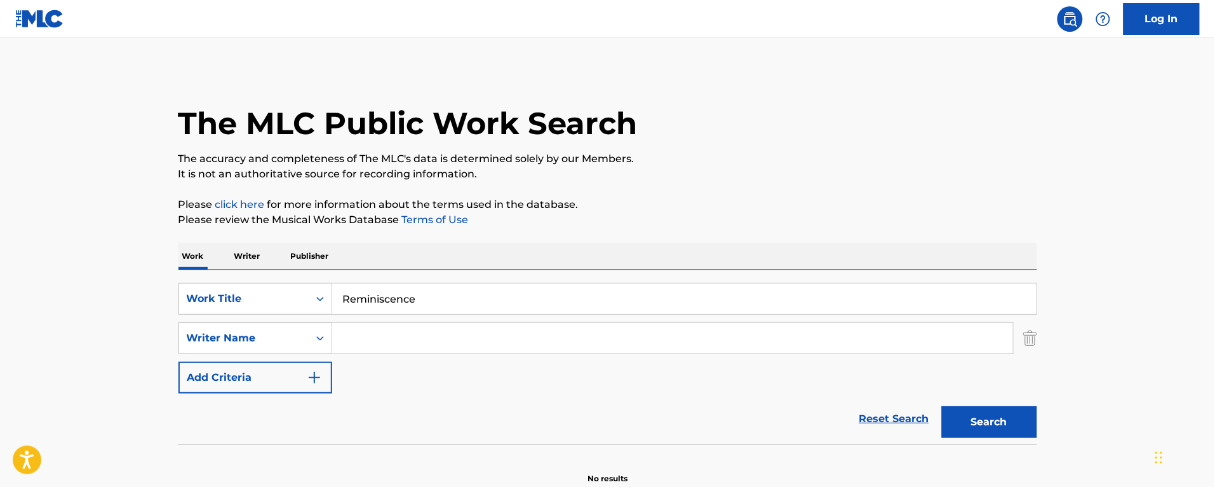
click at [482, 332] on input "Search Form" at bounding box center [672, 338] width 681 height 30
type input "murai"
click at [942, 406] on button "Search" at bounding box center [989, 422] width 95 height 32
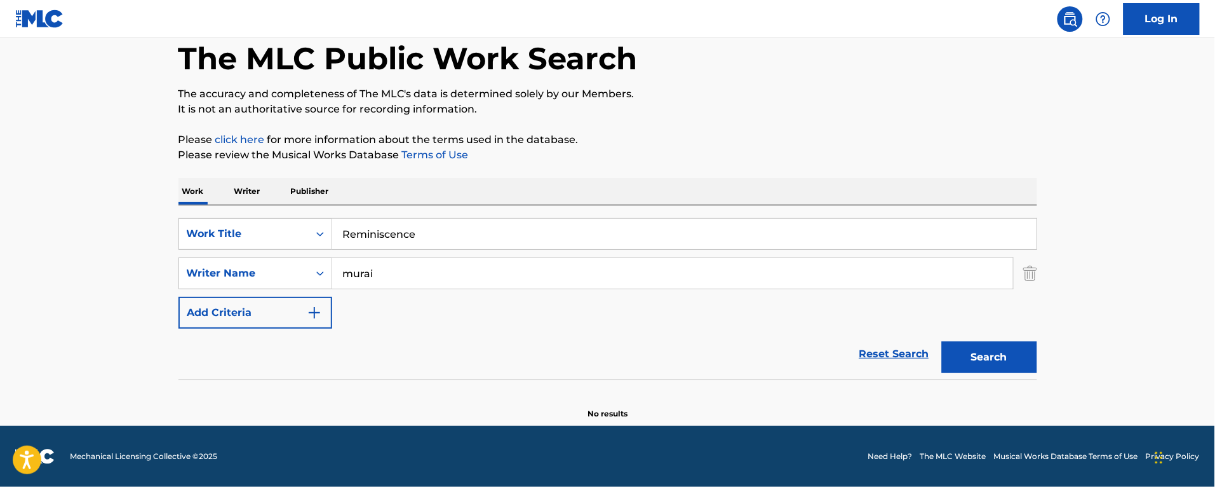
drag, startPoint x: 428, startPoint y: 237, endPoint x: 154, endPoint y: 208, distance: 274.7
click at [154, 208] on main "The MLC Public Work Search The accuracy and completeness of The MLC's data is d…" at bounding box center [607, 199] width 1215 height 452
click at [240, 189] on p "Writer" at bounding box center [248, 191] width 34 height 27
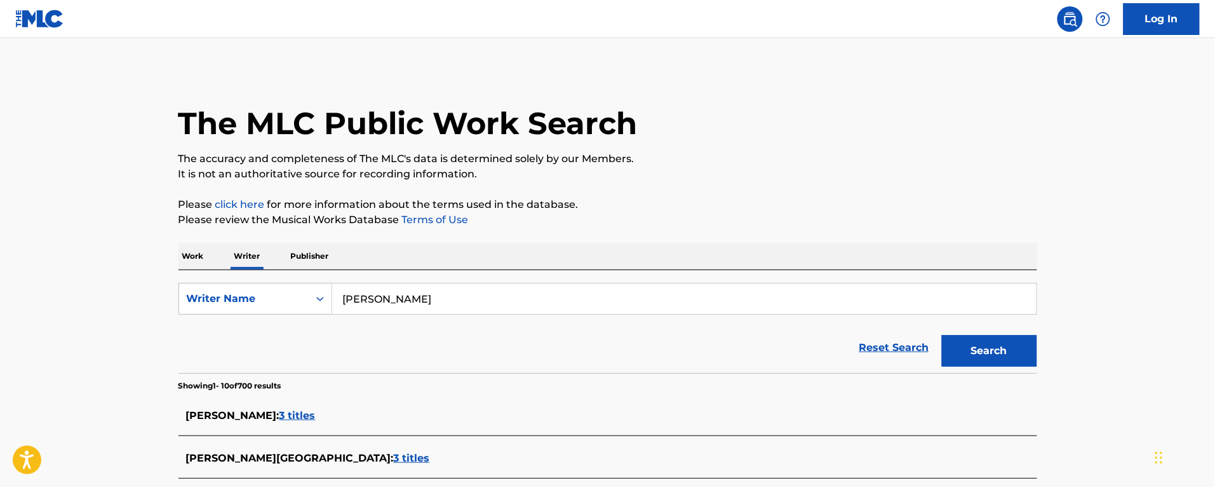
drag, startPoint x: 421, startPoint y: 300, endPoint x: 21, endPoint y: 243, distance: 404.4
click at [21, 243] on main "The MLC Public Work Search The accuracy and completeness of The MLC's data is d…" at bounding box center [607, 475] width 1215 height 875
click at [942, 335] on button "Search" at bounding box center [989, 351] width 95 height 32
click at [341, 300] on input "murai" at bounding box center [684, 298] width 705 height 30
type input "[PERSON_NAME]"
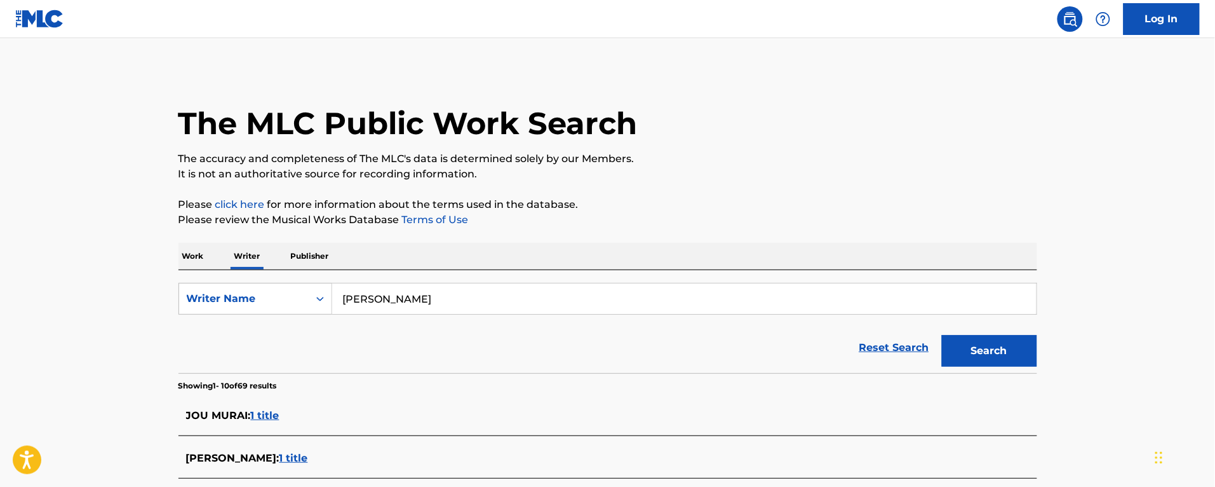
click at [942, 335] on button "Search" at bounding box center [989, 351] width 95 height 32
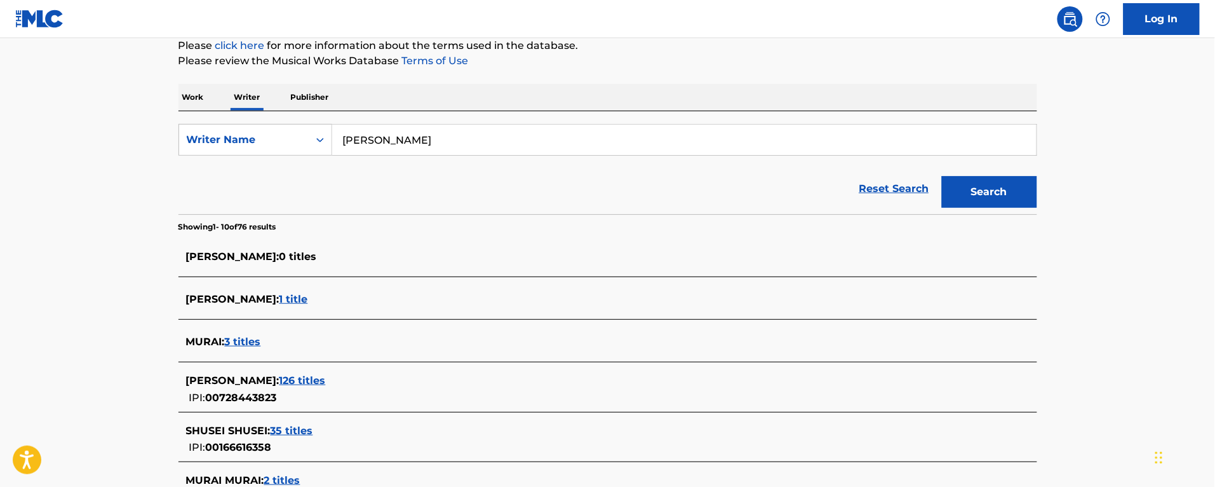
scroll to position [238, 0]
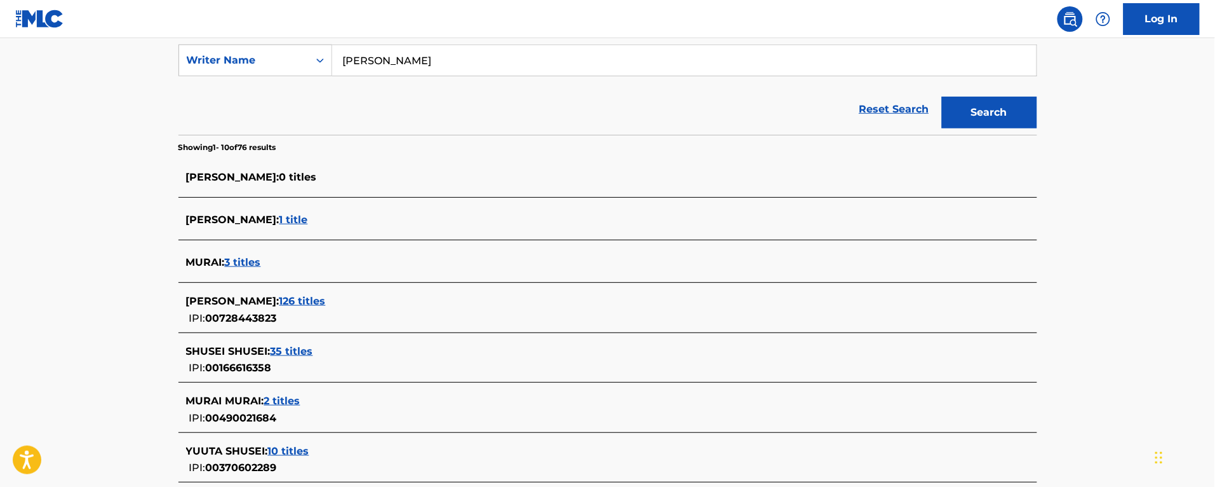
click at [284, 303] on span "126 titles" at bounding box center [303, 301] width 46 height 12
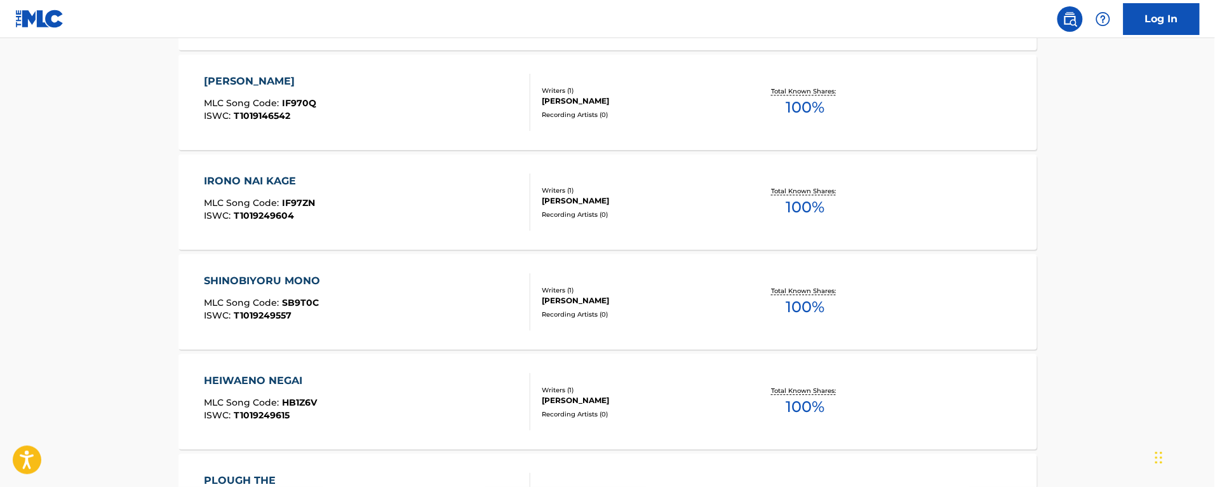
scroll to position [1069, 0]
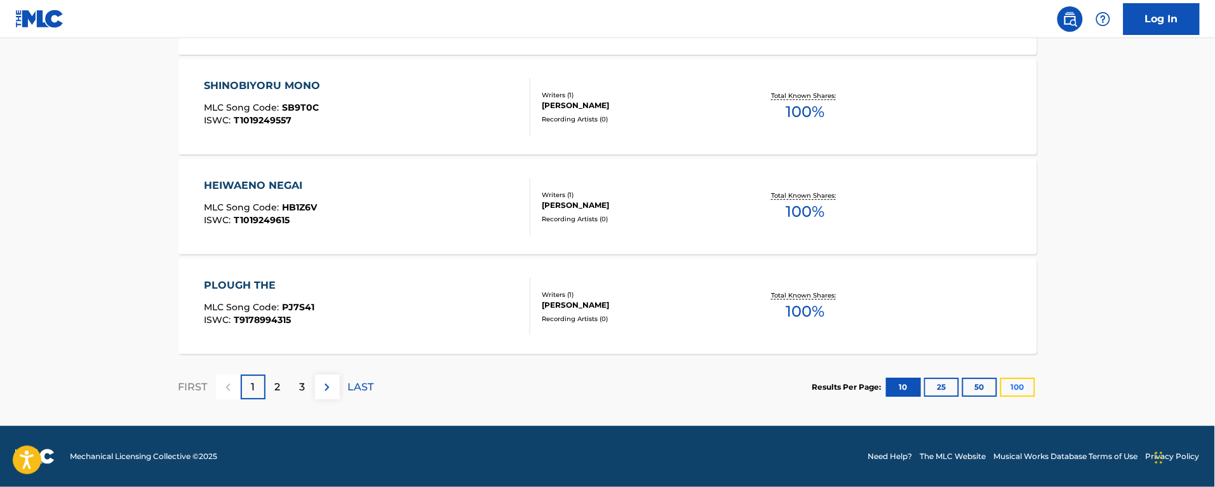
click at [1024, 391] on button "100" at bounding box center [1018, 386] width 35 height 19
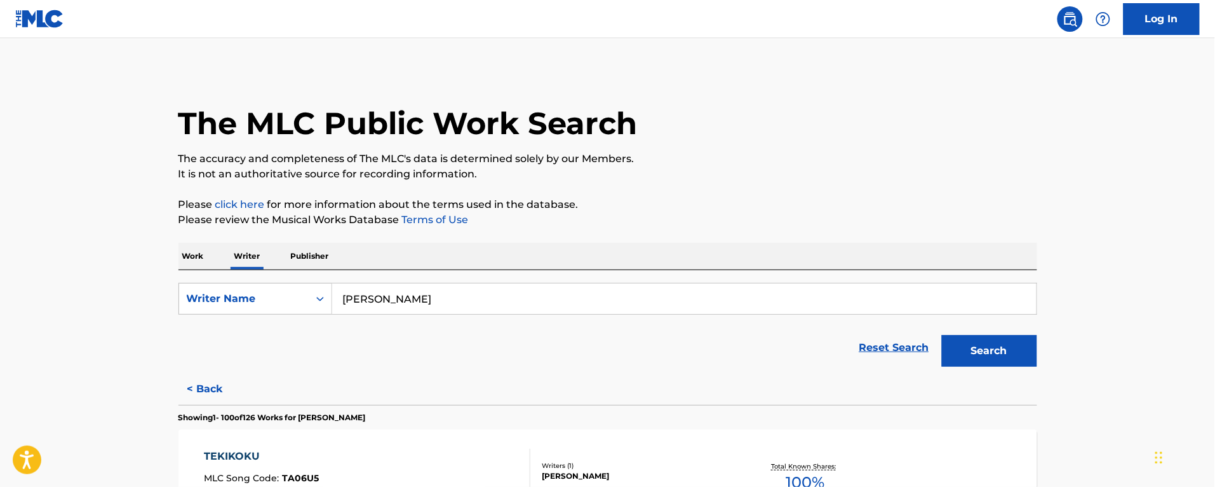
scroll to position [2008, 0]
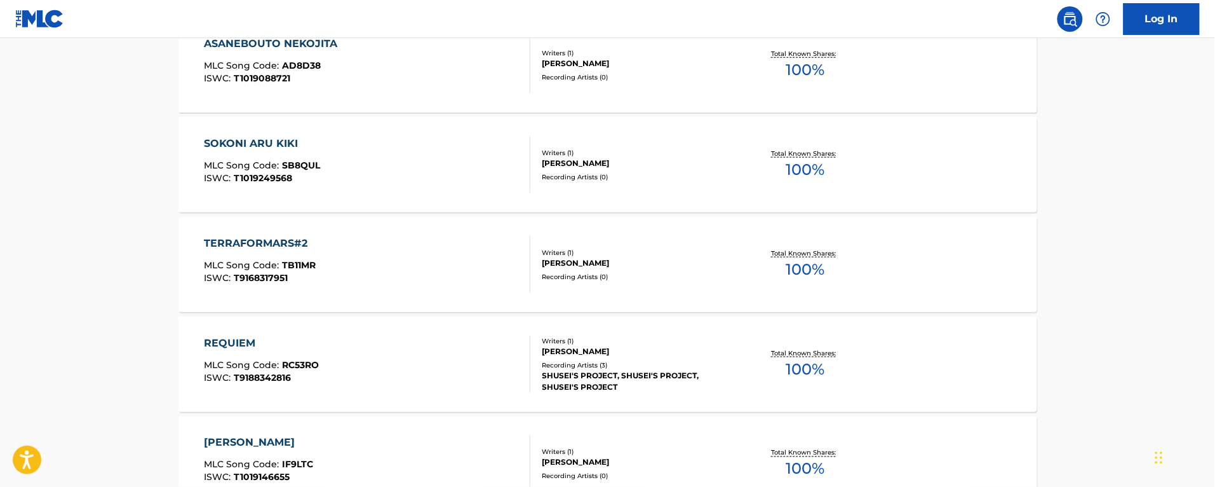
click at [434, 271] on div "TERRAFORMARS#2 MLC Song Code : TB11MR ISWC : T9168317951" at bounding box center [367, 264] width 327 height 57
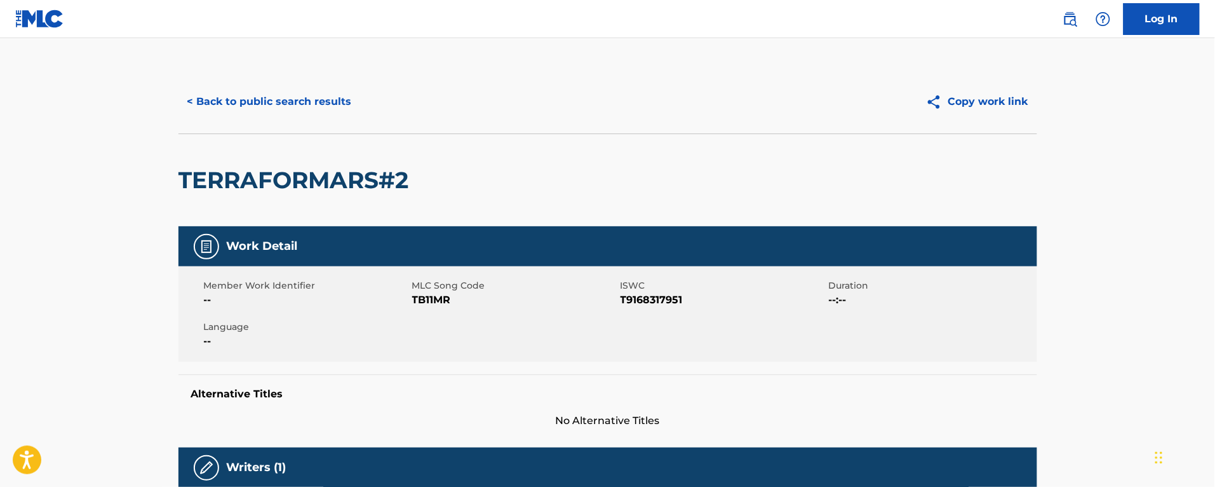
click at [417, 297] on span "TB11MR" at bounding box center [514, 299] width 205 height 15
copy span "TB11MR"
click at [278, 105] on button "< Back to public search results" at bounding box center [270, 102] width 182 height 32
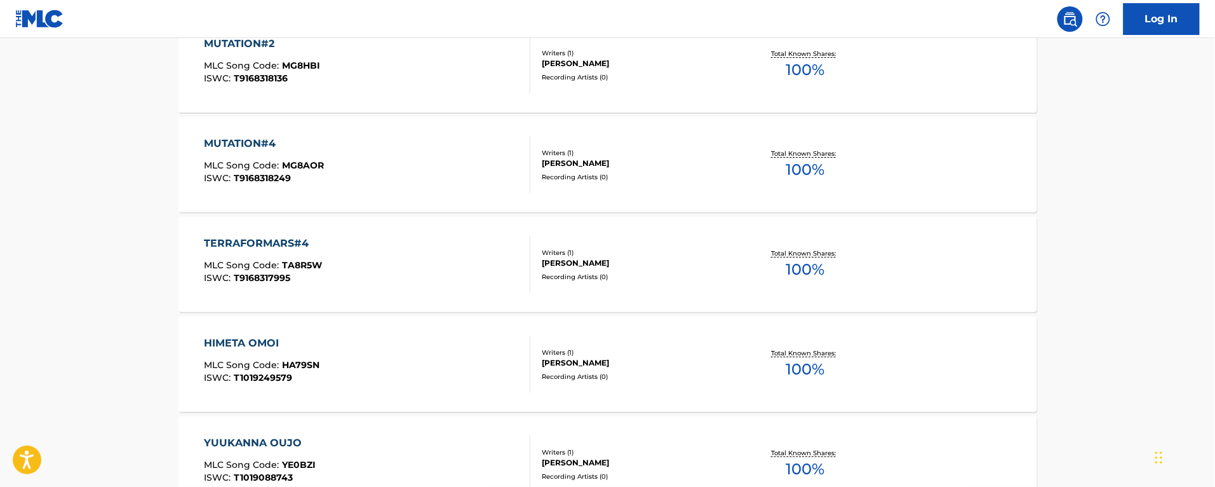
scroll to position [2008, 0]
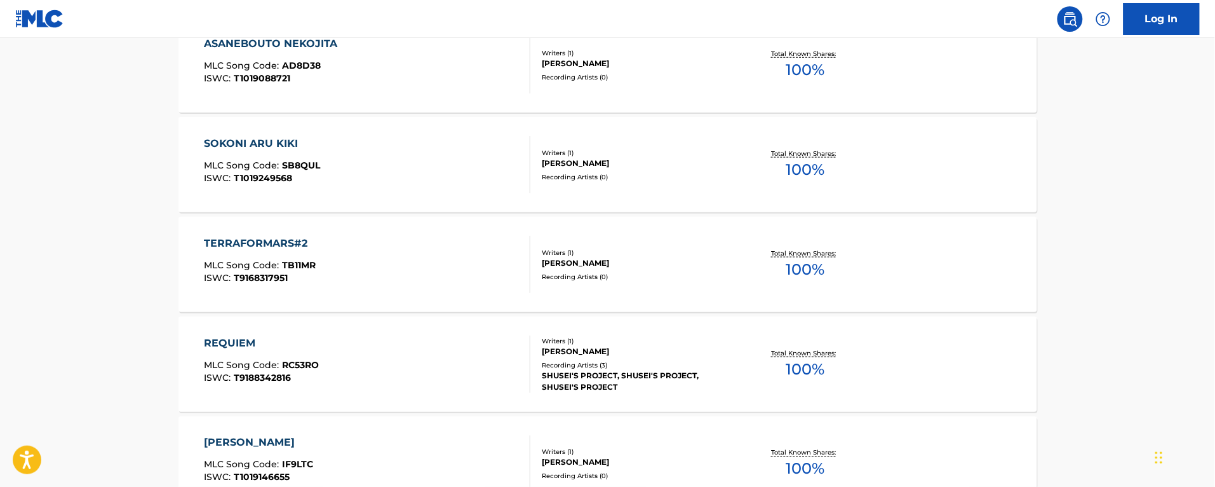
click at [287, 262] on span "TB11MR" at bounding box center [299, 264] width 34 height 11
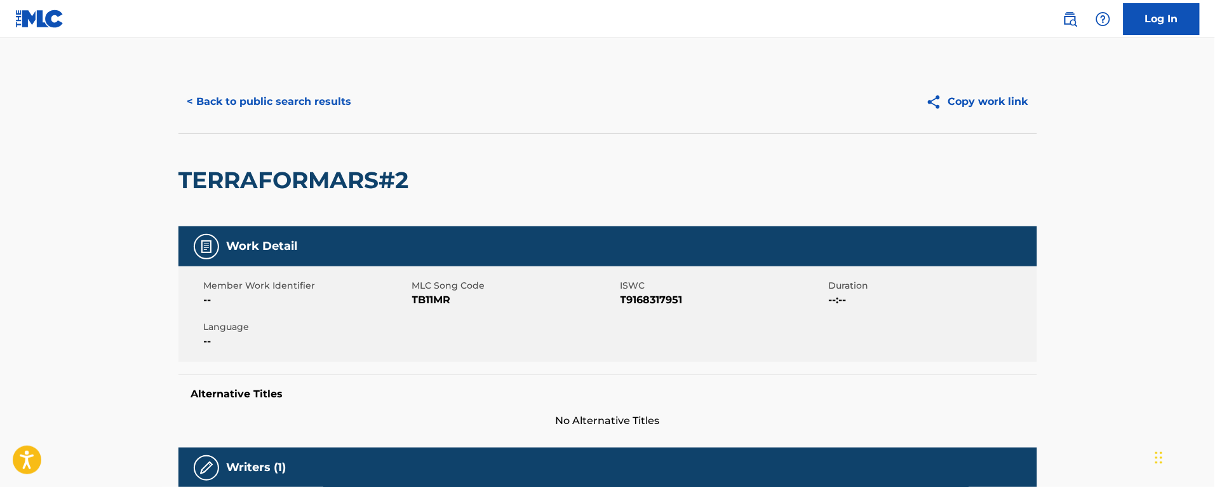
click at [433, 295] on span "TB11MR" at bounding box center [514, 299] width 205 height 15
copy span "TB11MR"
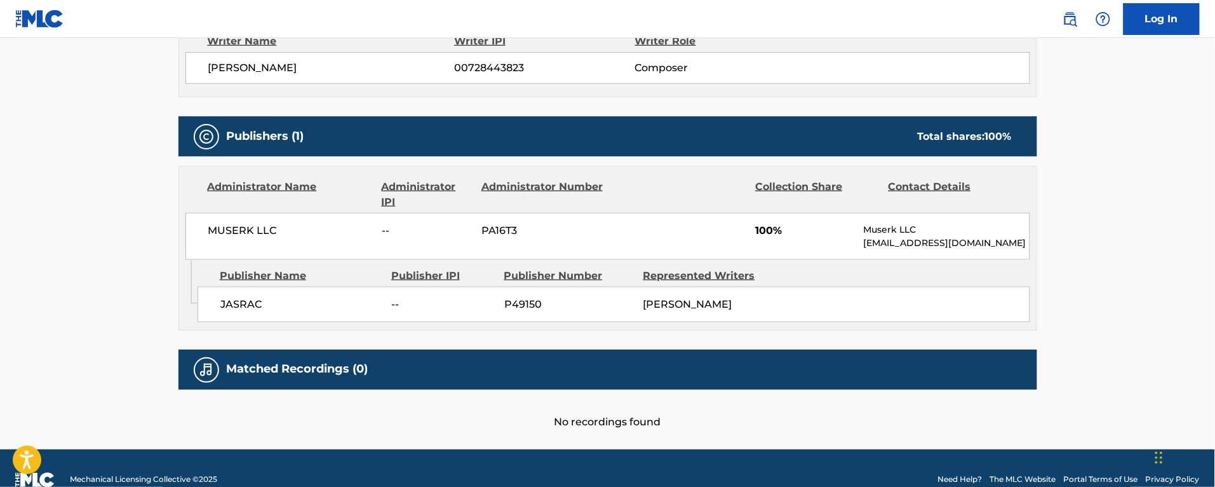
scroll to position [501, 0]
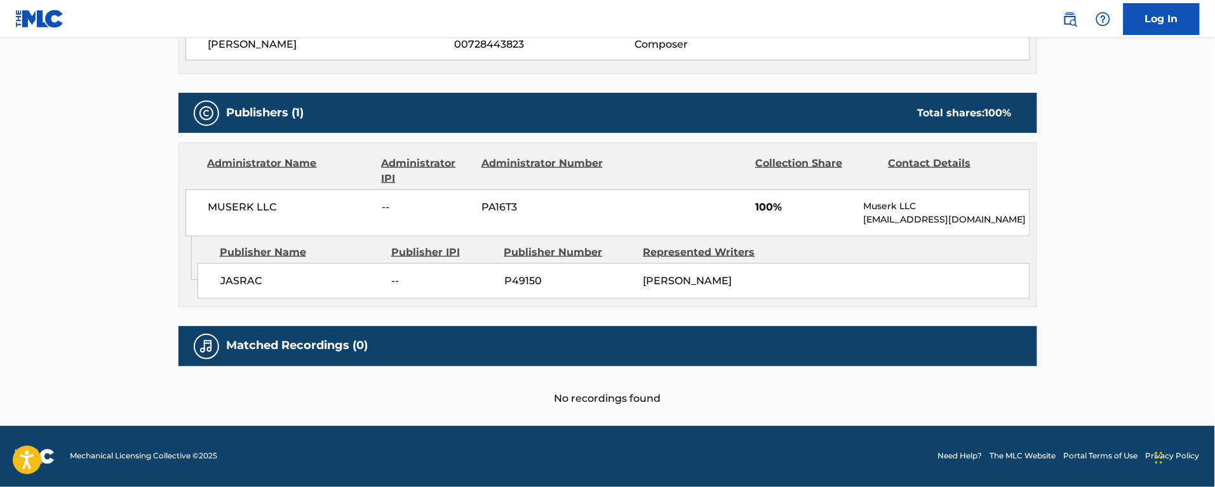
click at [525, 280] on span "P49150" at bounding box center [569, 280] width 130 height 15
click at [524, 280] on span "P49150" at bounding box center [569, 280] width 130 height 15
copy span "P49150"
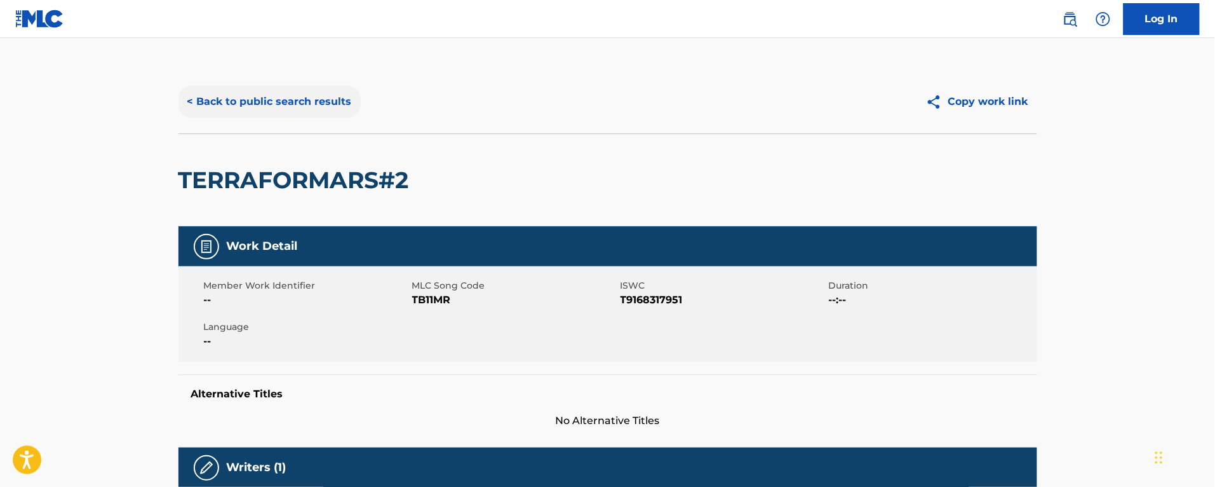
click at [249, 109] on button "< Back to public search results" at bounding box center [270, 102] width 182 height 32
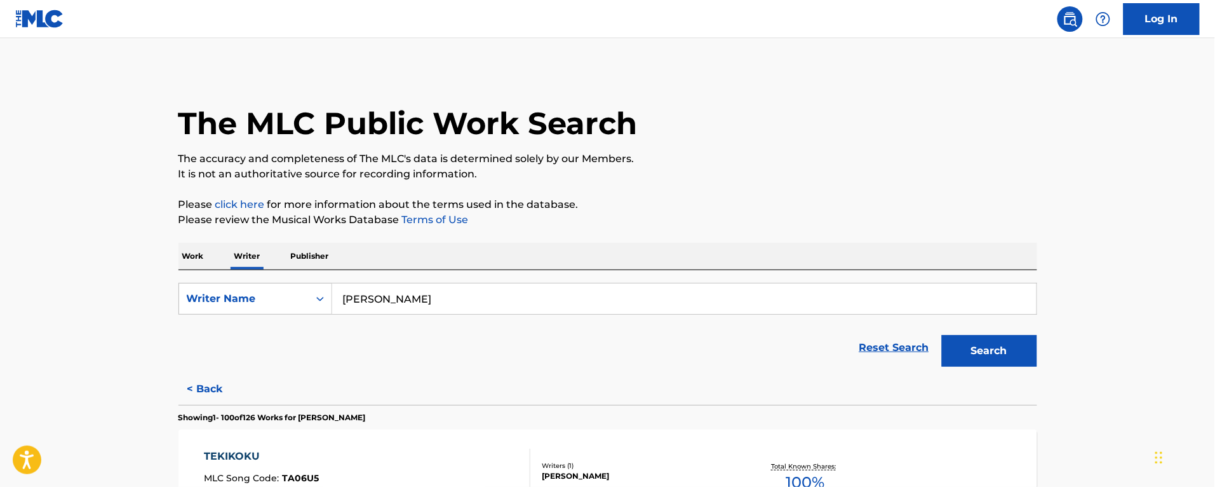
click at [180, 243] on p "Work" at bounding box center [193, 256] width 29 height 27
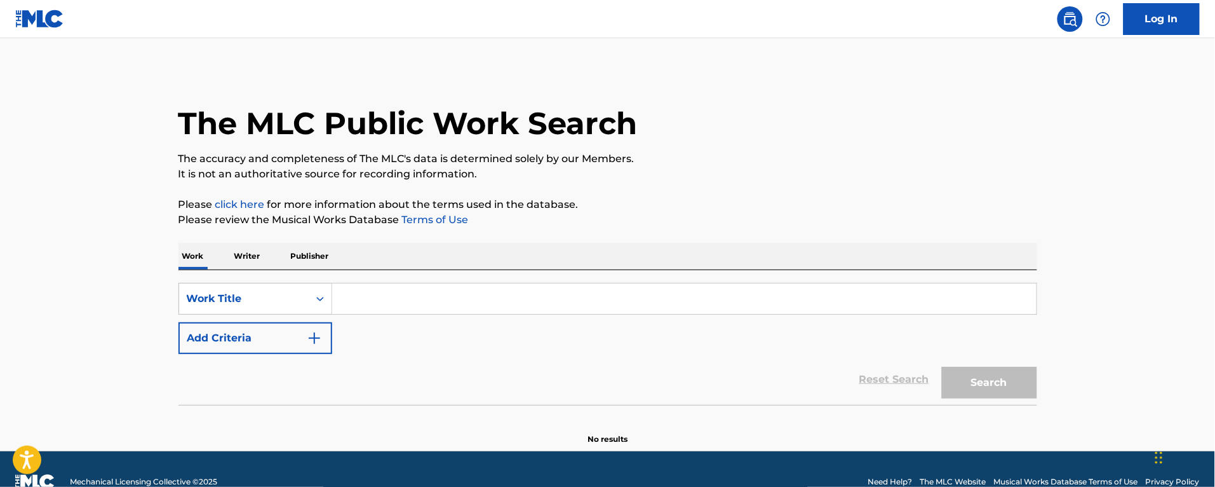
click at [369, 302] on input "Search Form" at bounding box center [684, 298] width 705 height 30
type input "bloody tears"
click at [942, 367] on button "Search" at bounding box center [989, 383] width 95 height 32
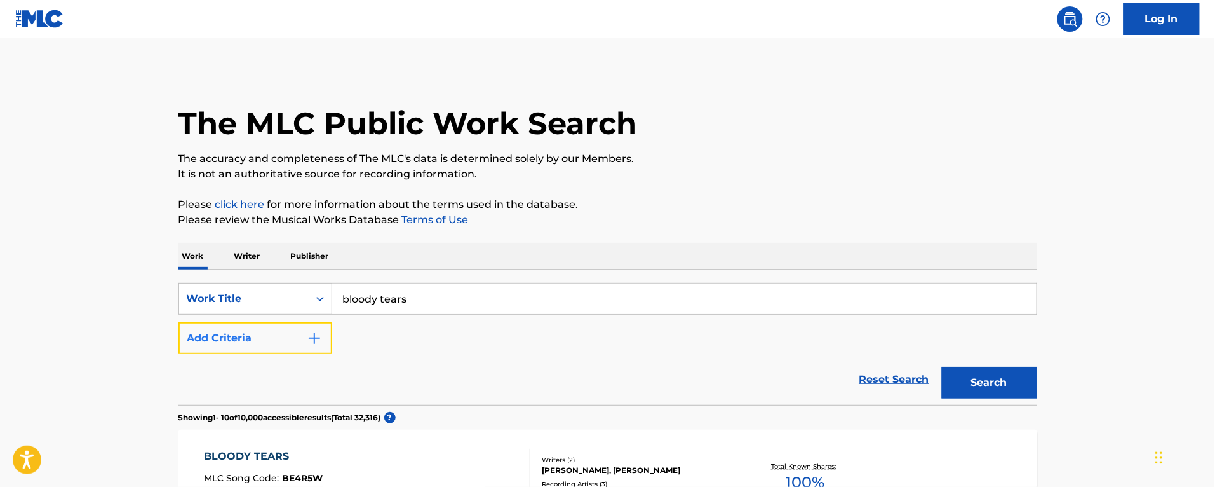
click at [264, 344] on button "Add Criteria" at bounding box center [256, 338] width 154 height 32
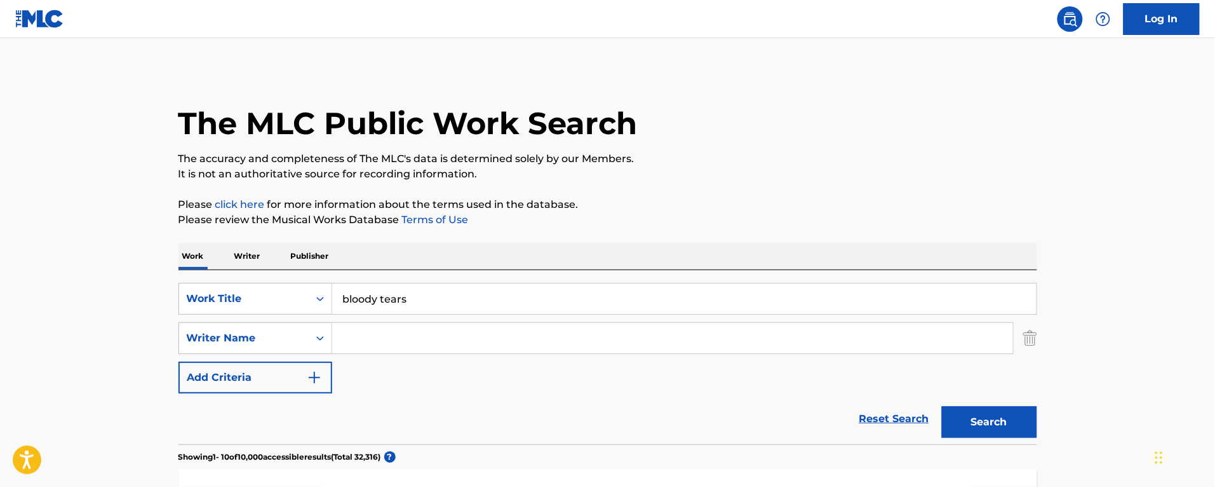
click at [365, 337] on input "Search Form" at bounding box center [672, 338] width 681 height 30
type input "honda"
click at [942, 406] on button "Search" at bounding box center [989, 422] width 95 height 32
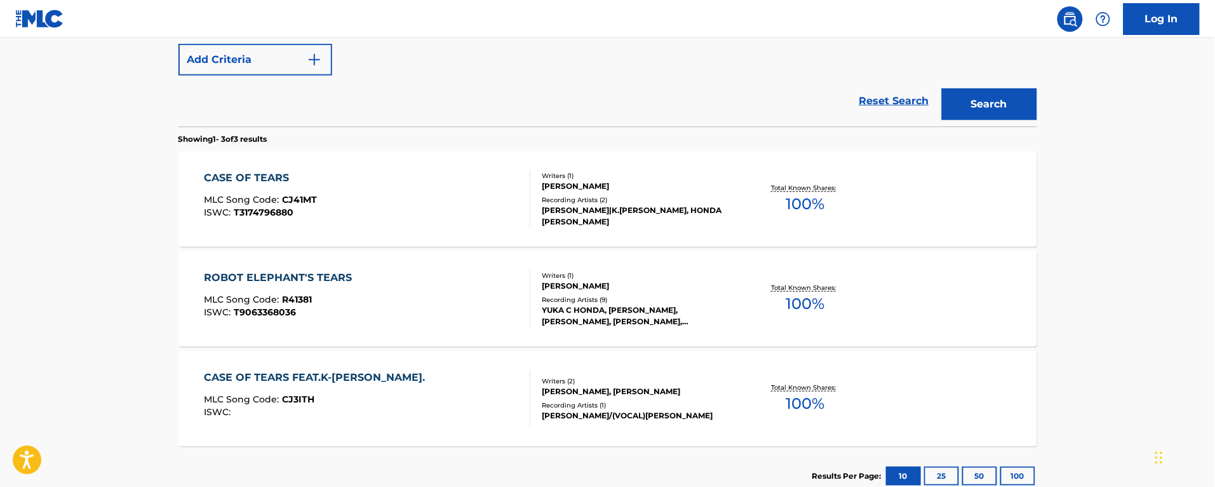
scroll to position [159, 0]
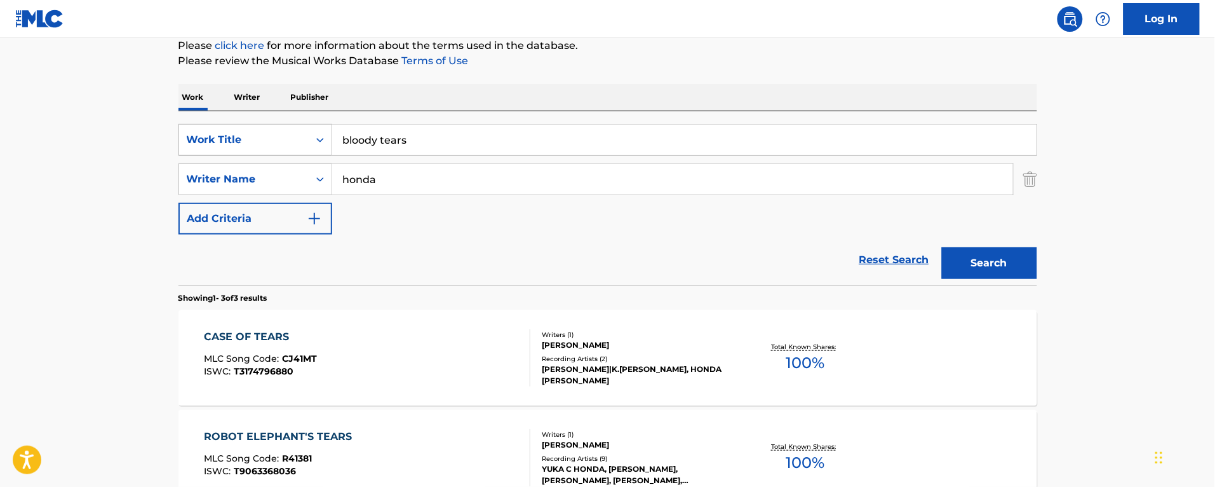
drag, startPoint x: 424, startPoint y: 135, endPoint x: 213, endPoint y: 151, distance: 211.5
click at [213, 151] on div "SearchWithCriteria544eed90-a5a5-46ca-b679-efc61acca487 Work Title bloody tears" at bounding box center [608, 140] width 859 height 32
click at [942, 247] on button "Search" at bounding box center [989, 263] width 95 height 32
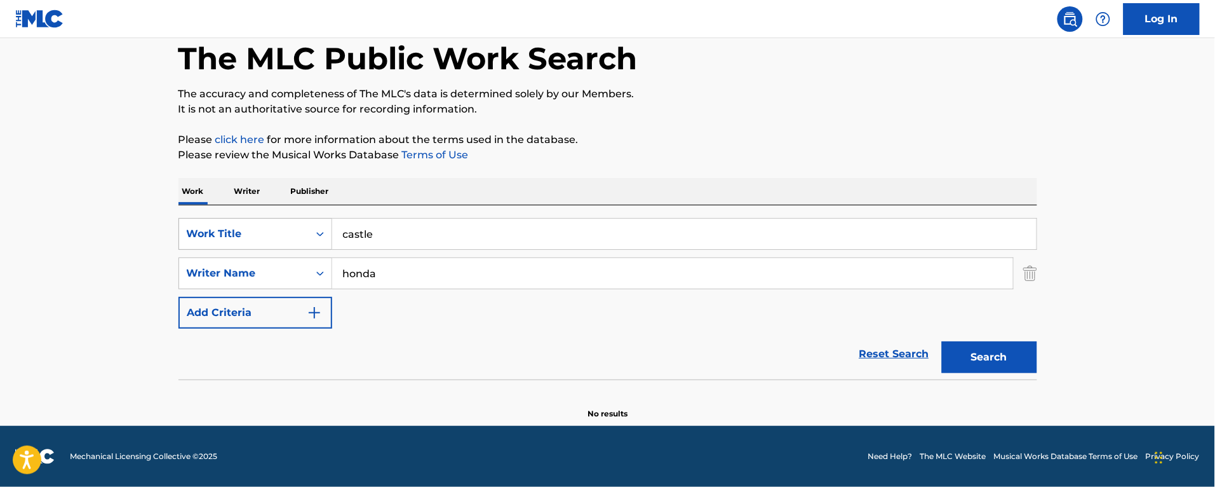
scroll to position [65, 0]
type input "castlevania"
click at [942, 341] on button "Search" at bounding box center [989, 357] width 95 height 32
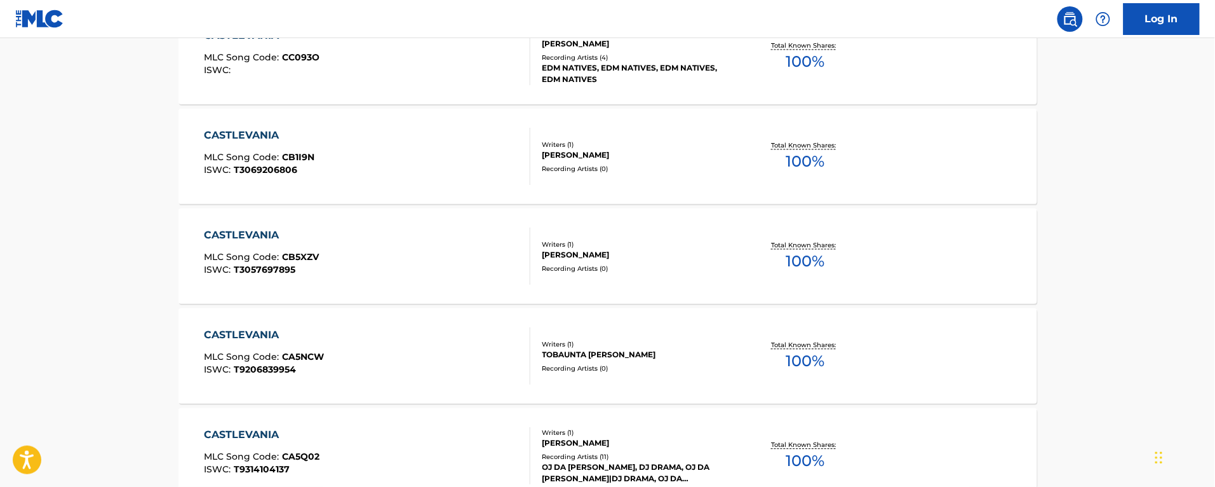
scroll to position [1097, 0]
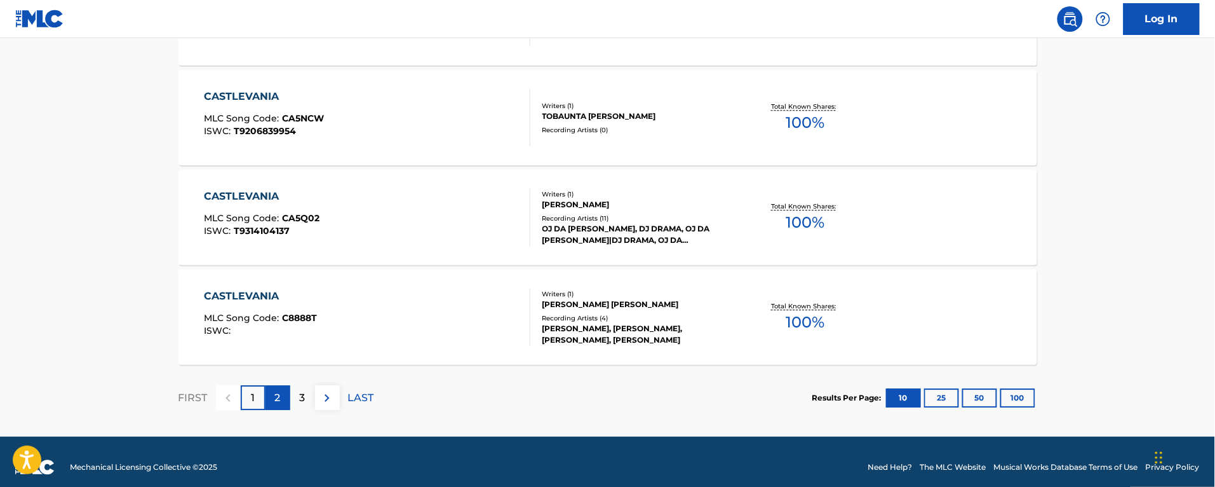
click at [278, 394] on p "2" at bounding box center [278, 397] width 6 height 15
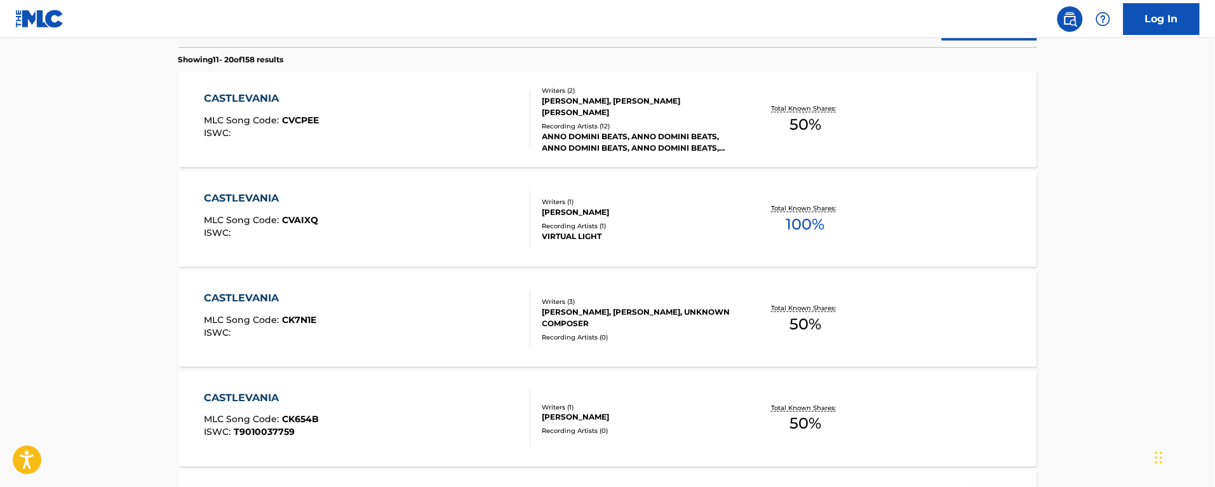
scroll to position [0, 0]
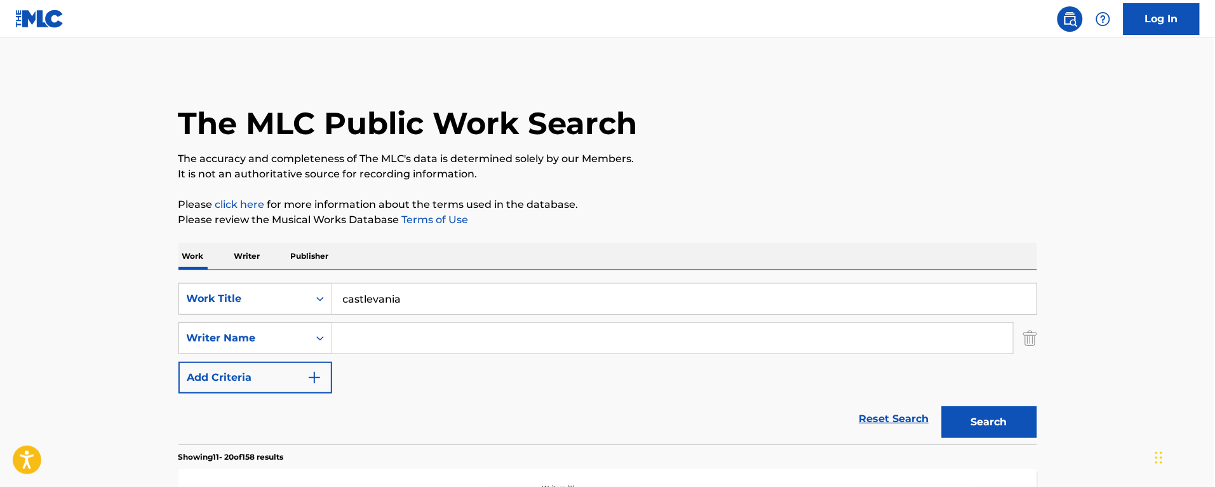
drag, startPoint x: 449, startPoint y: 303, endPoint x: 173, endPoint y: 255, distance: 279.8
type input "elegy for the rings"
click at [942, 406] on button "Search" at bounding box center [989, 422] width 95 height 32
